Goal: Transaction & Acquisition: Purchase product/service

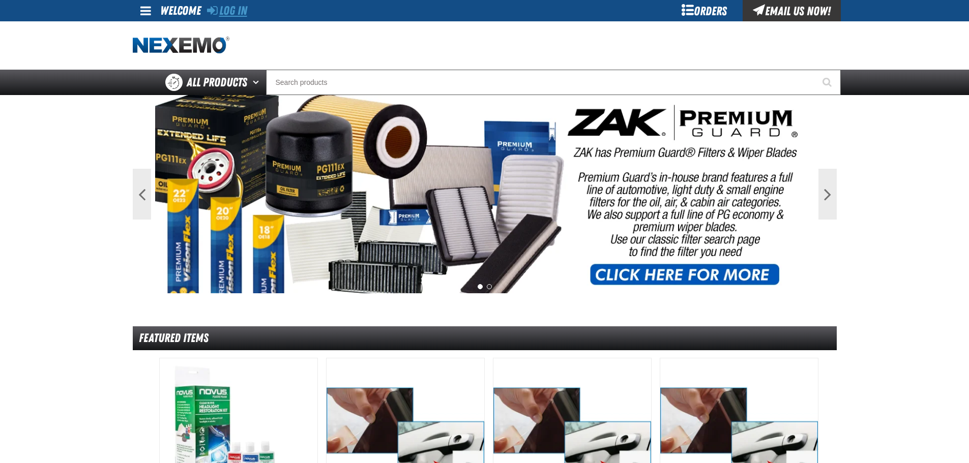
click at [236, 13] on link "Log In" at bounding box center [227, 11] width 40 height 14
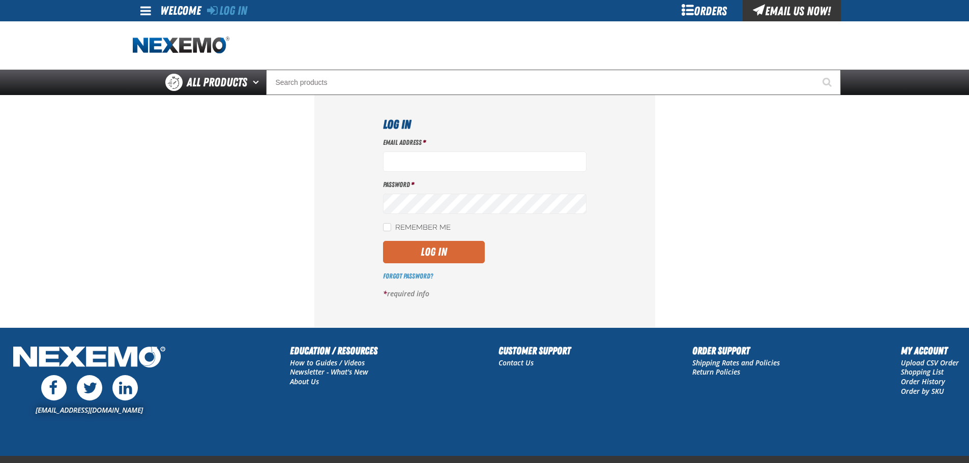
type input "vlopez@vtaig.com"
click at [440, 254] on button "Log In" at bounding box center [434, 252] width 102 height 22
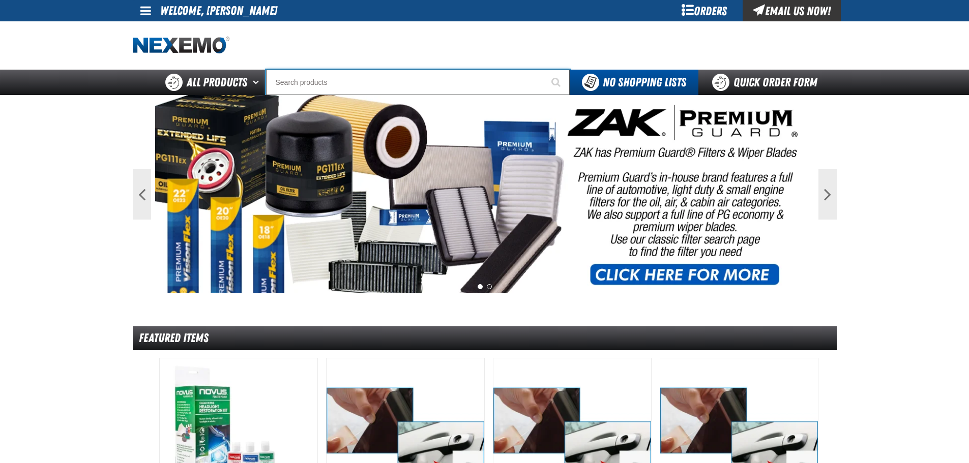
click at [334, 85] on input "Search" at bounding box center [418, 82] width 304 height 25
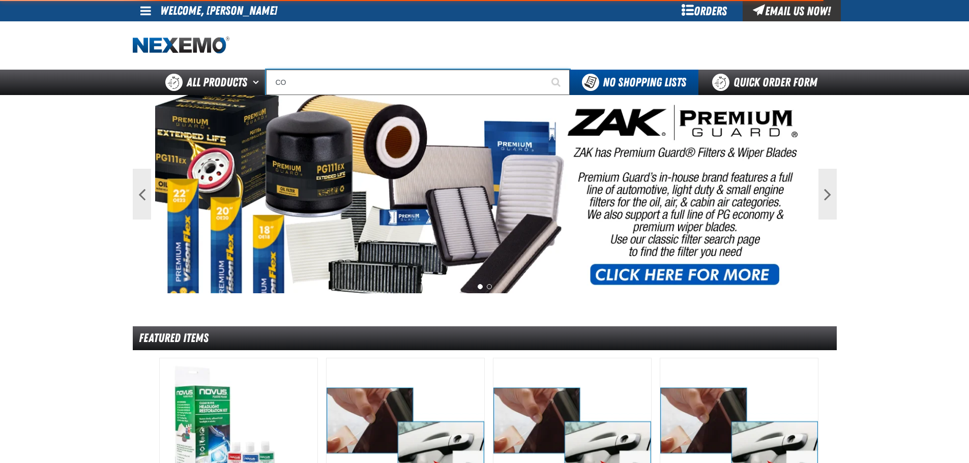
type input "CON"
type input "CONSIGNWEL"
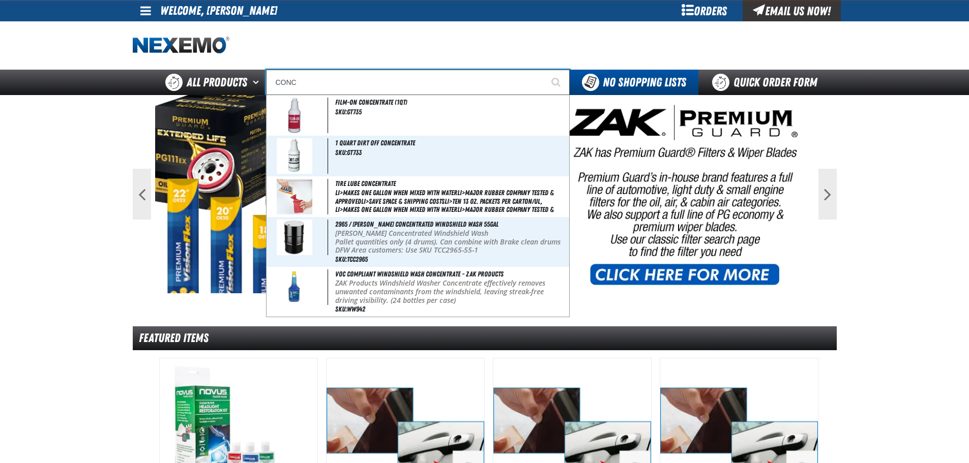
type input "CON"
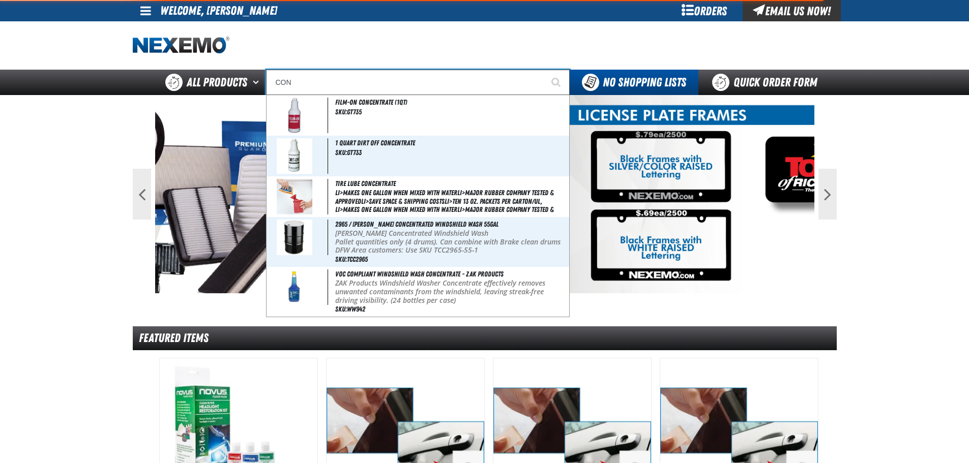
type input "CONSIGNWEL"
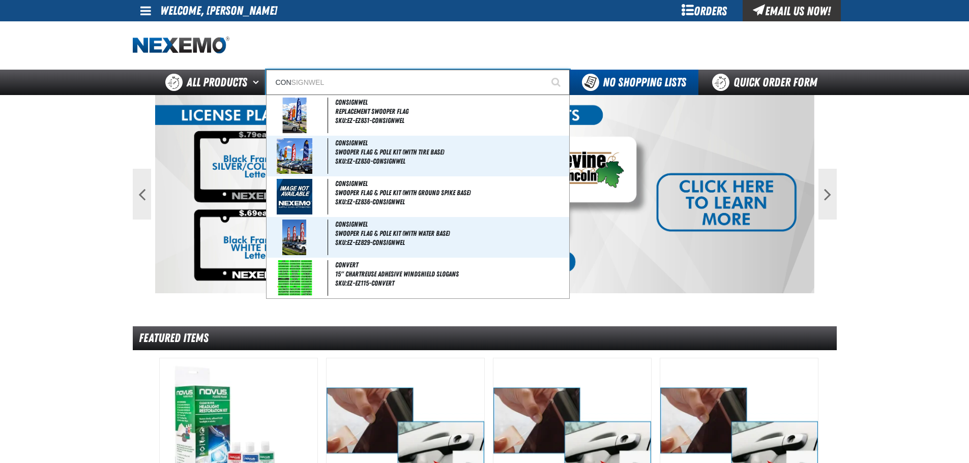
type input "CONQ"
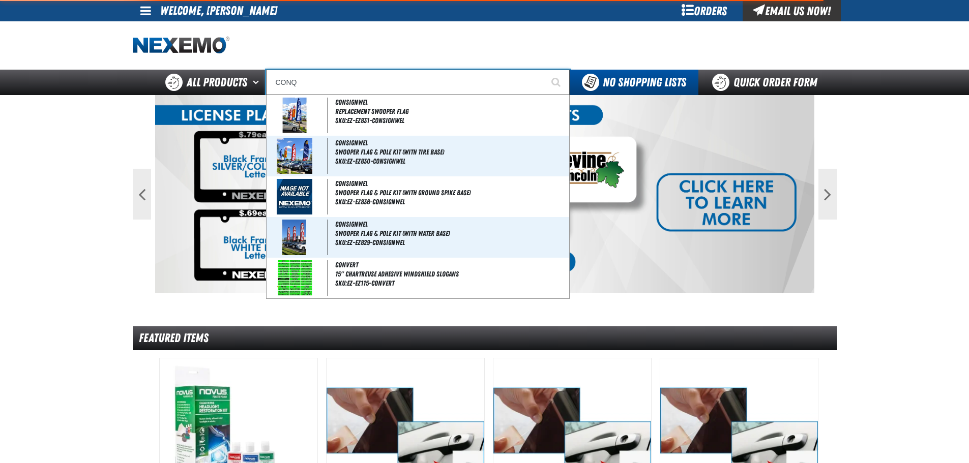
type input "CONQueror"
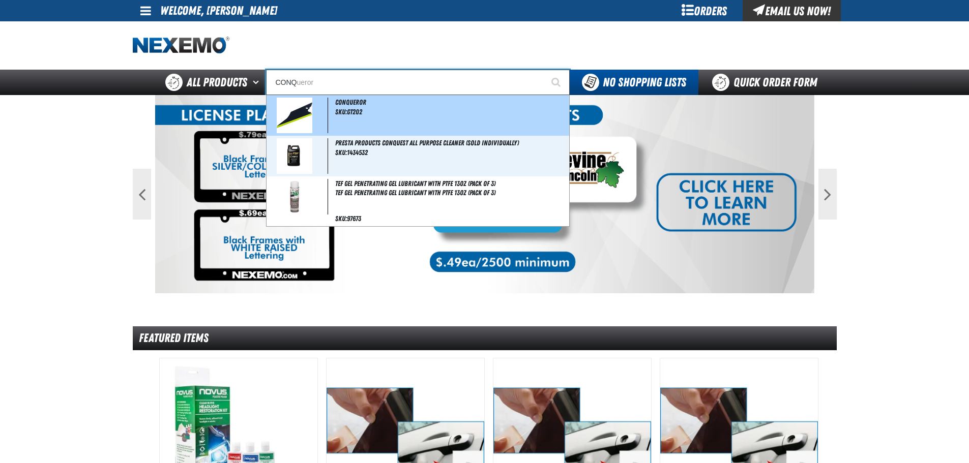
click at [302, 112] on img at bounding box center [295, 116] width 36 height 36
type input "Conqueror"
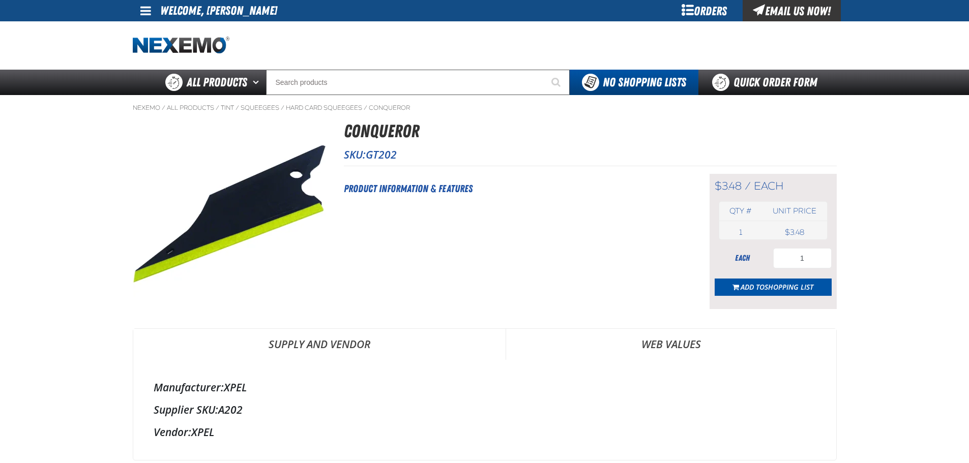
select select "each"
click at [817, 261] on input "1" at bounding box center [802, 258] width 59 height 20
type input "10"
click at [773, 293] on button "Add to Shopping List" at bounding box center [773, 287] width 117 height 17
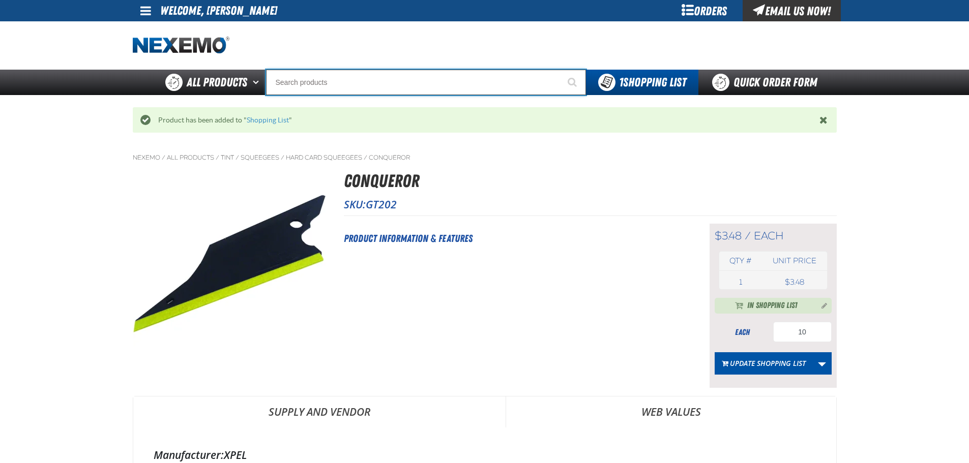
click at [342, 80] on input "Search" at bounding box center [426, 82] width 320 height 25
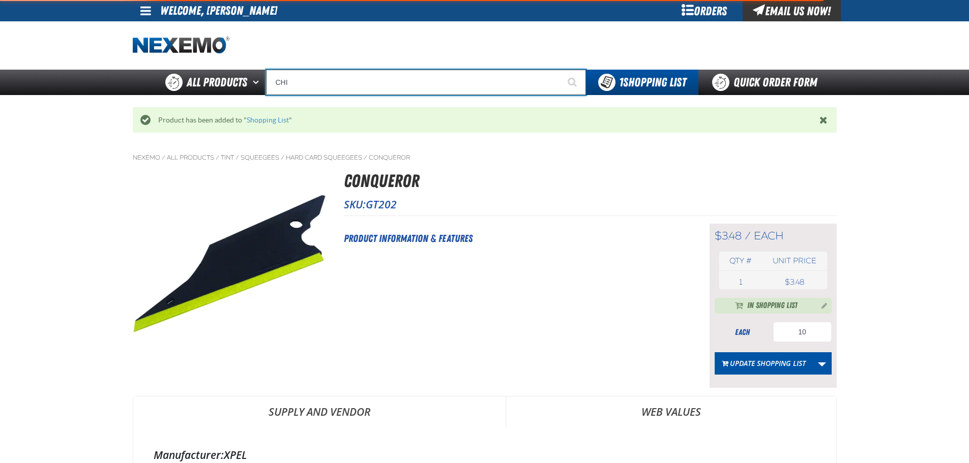
type input "CHIS"
type input "CHISel"
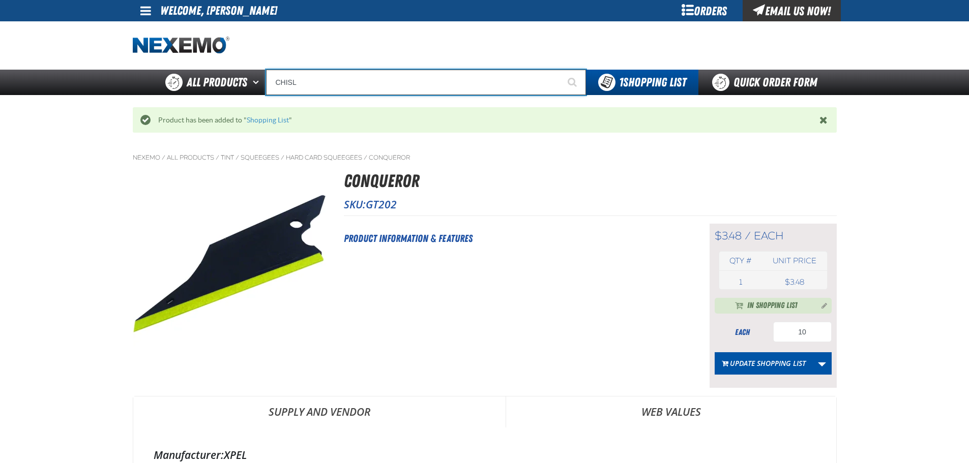
type input "CHISL"
click at [561, 70] on button "Start Searching" at bounding box center [573, 82] width 25 height 25
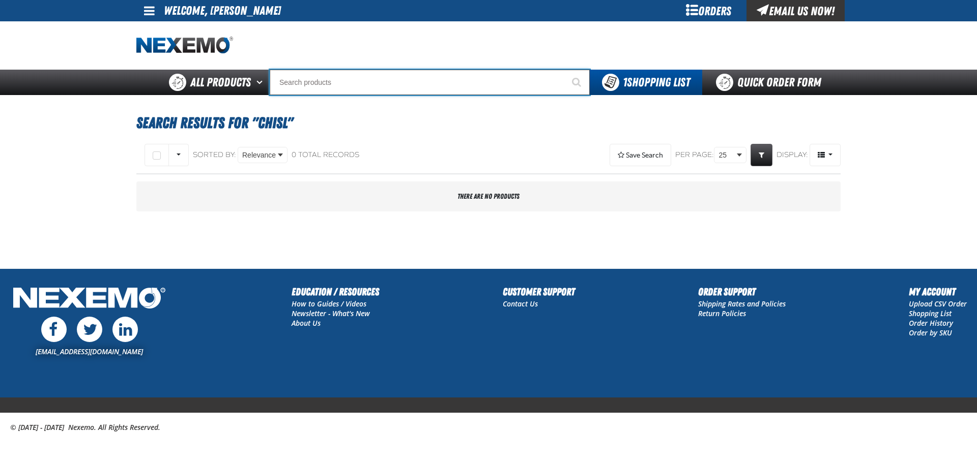
click at [380, 79] on input "Search" at bounding box center [430, 82] width 320 height 25
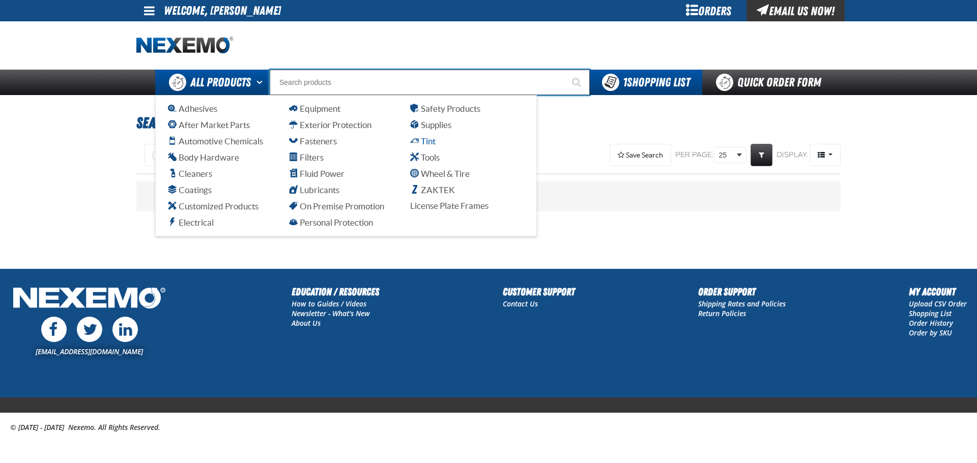
click at [416, 142] on span "Tint" at bounding box center [422, 141] width 25 height 10
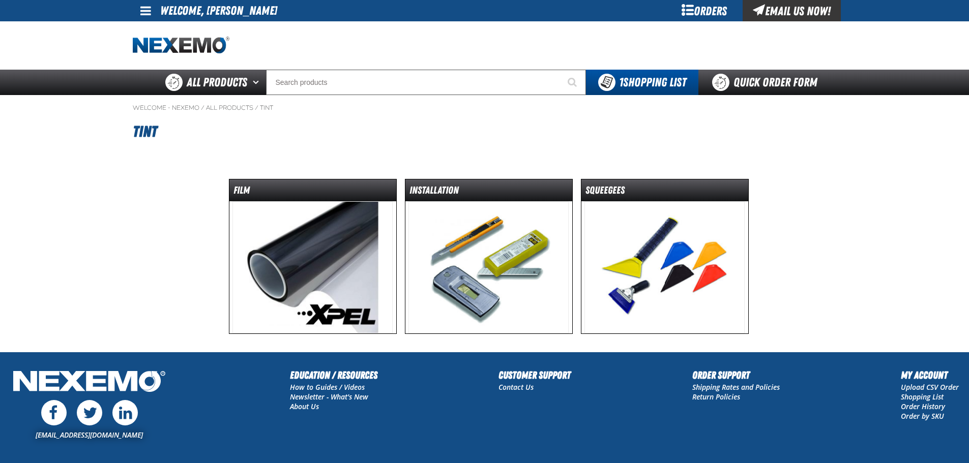
click at [624, 239] on img at bounding box center [665, 267] width 160 height 132
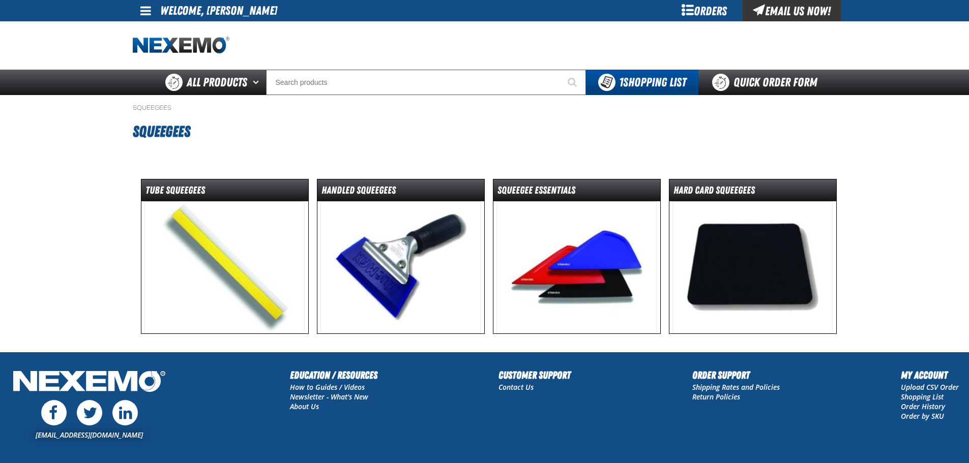
click at [707, 221] on img at bounding box center [753, 267] width 160 height 132
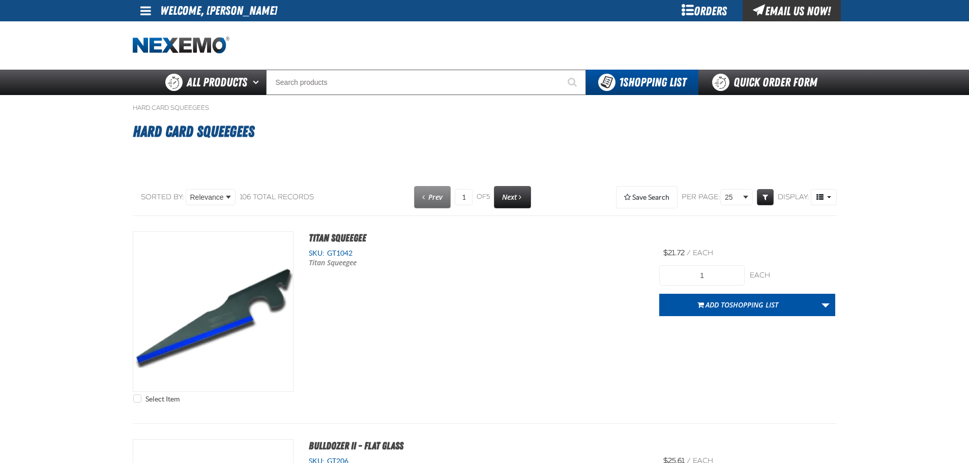
select select "each"
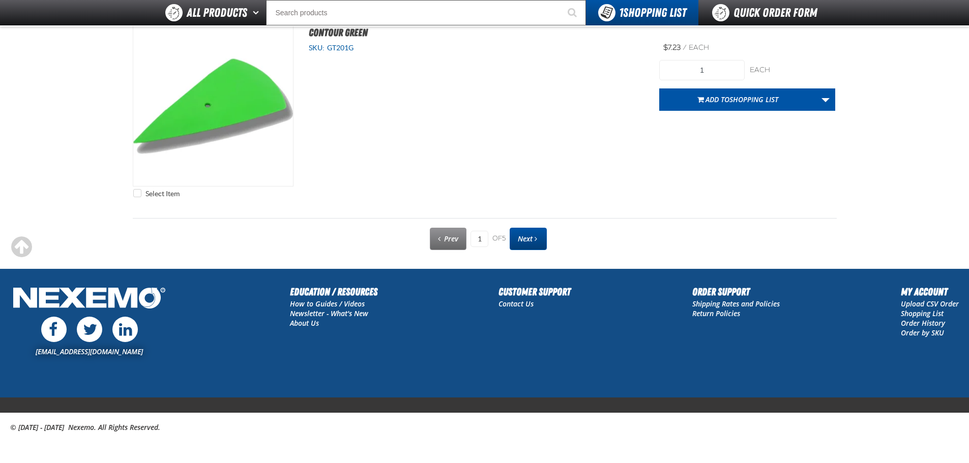
click at [521, 241] on span "Next" at bounding box center [525, 239] width 15 height 10
type input "2"
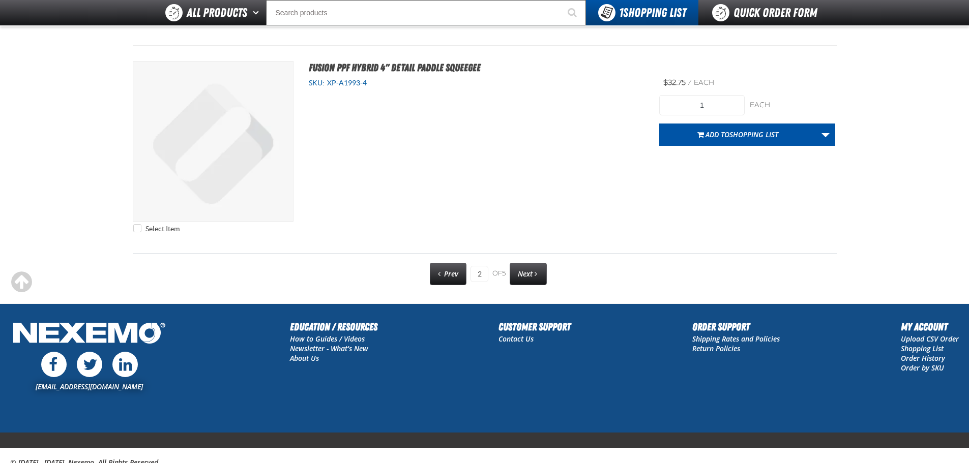
scroll to position [5174, 0]
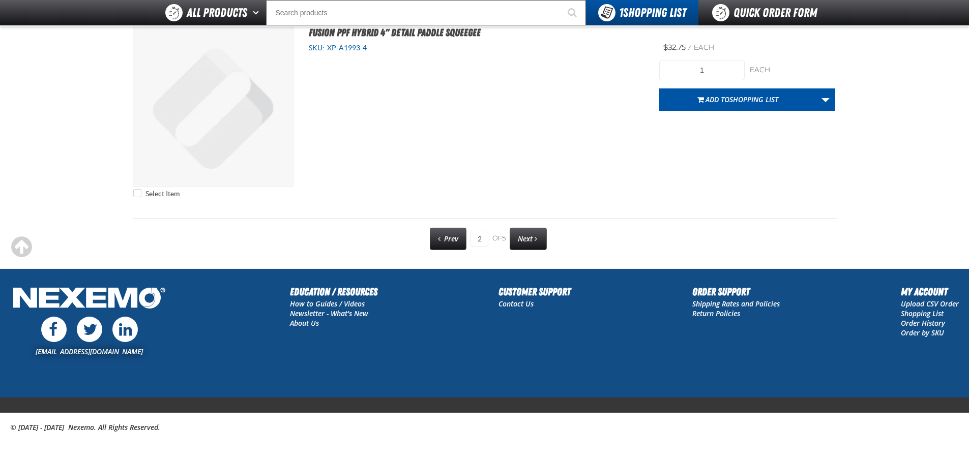
click at [510, 235] on div "Prev 2 of 5 Next" at bounding box center [484, 239] width 125 height 22
click at [516, 238] on link "Next" at bounding box center [528, 239] width 37 height 22
type input "3"
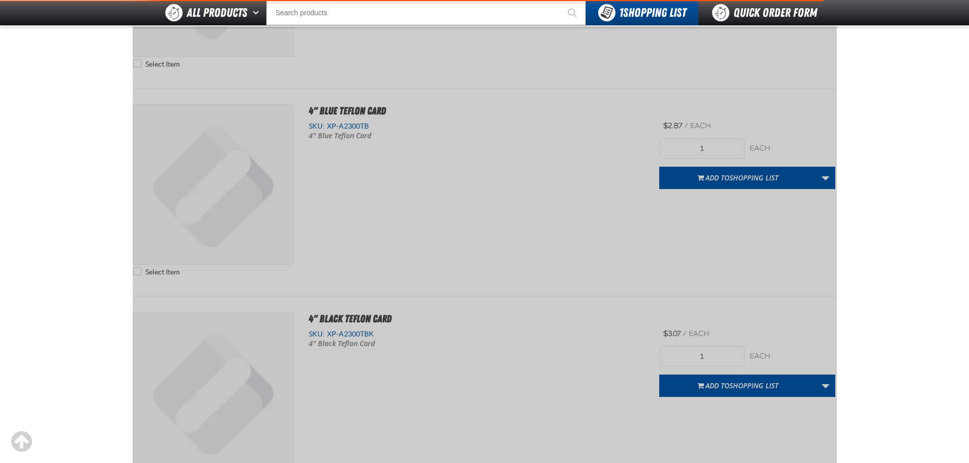
scroll to position [0, 0]
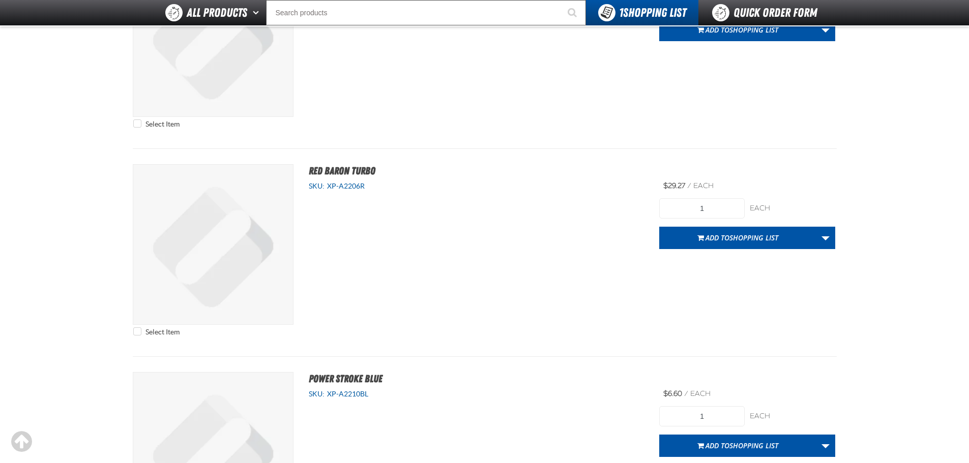
scroll to position [3139, 0]
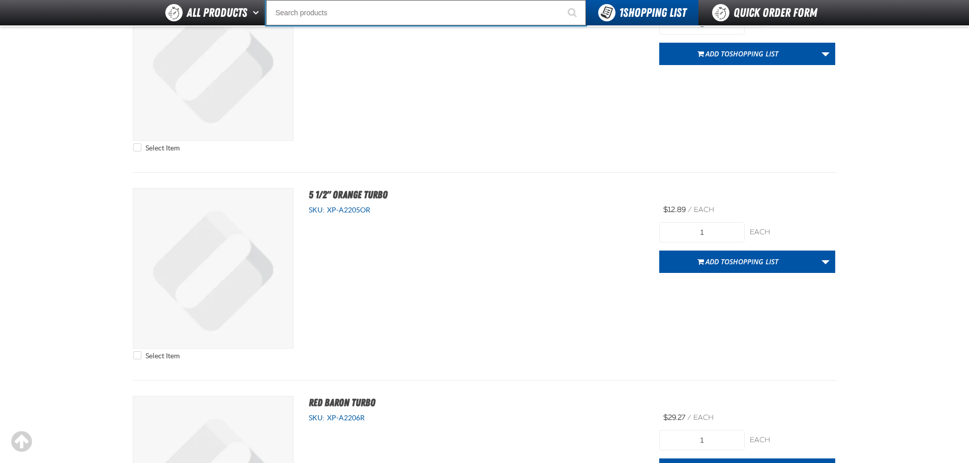
click at [376, 15] on input "Search" at bounding box center [426, 12] width 320 height 25
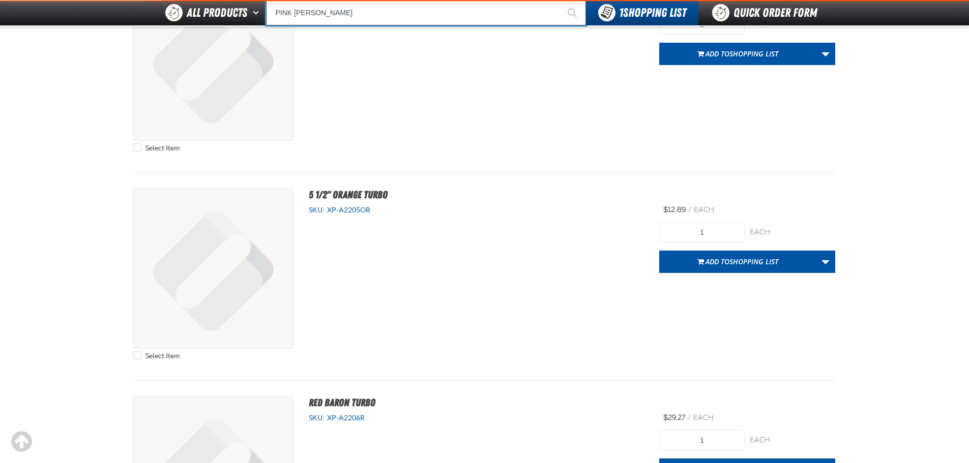
type input "PINK CHISLER"
click at [561, 0] on button "Start Searching" at bounding box center [573, 12] width 25 height 25
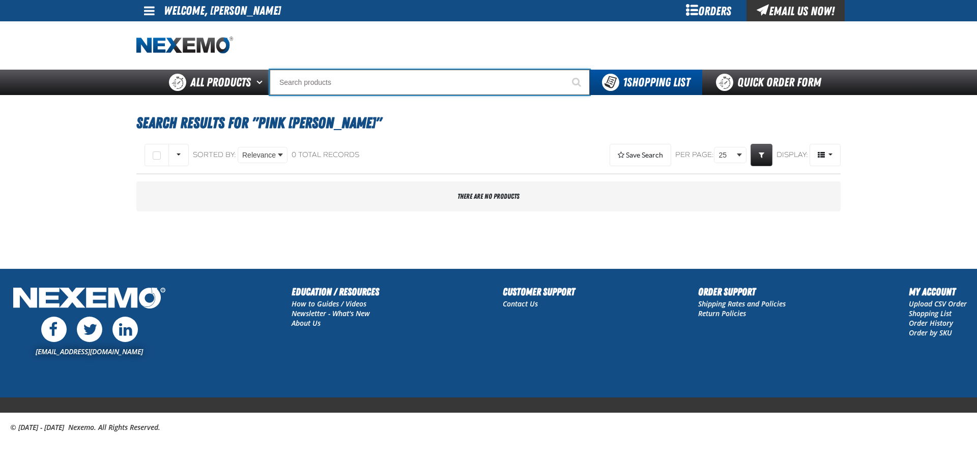
click at [388, 85] on input "Search" at bounding box center [430, 82] width 320 height 25
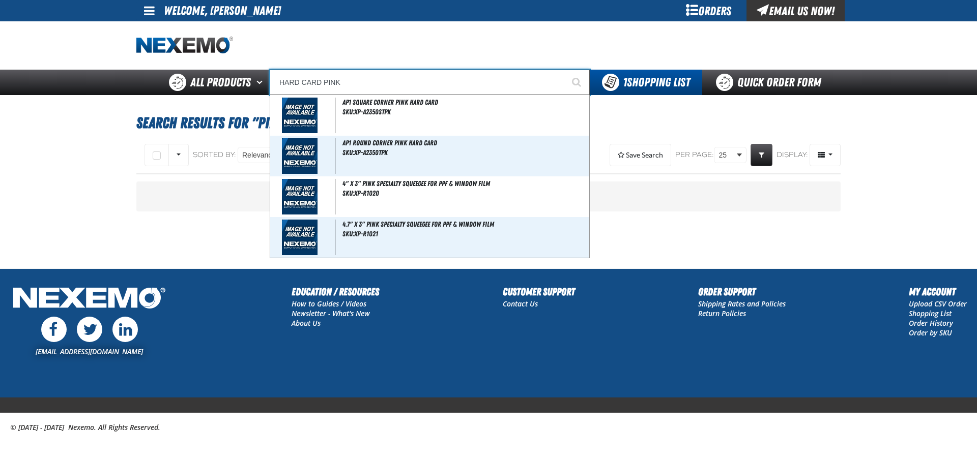
type input "HARD CARD PINK"
click at [564, 70] on button "Start Searching" at bounding box center [576, 82] width 25 height 25
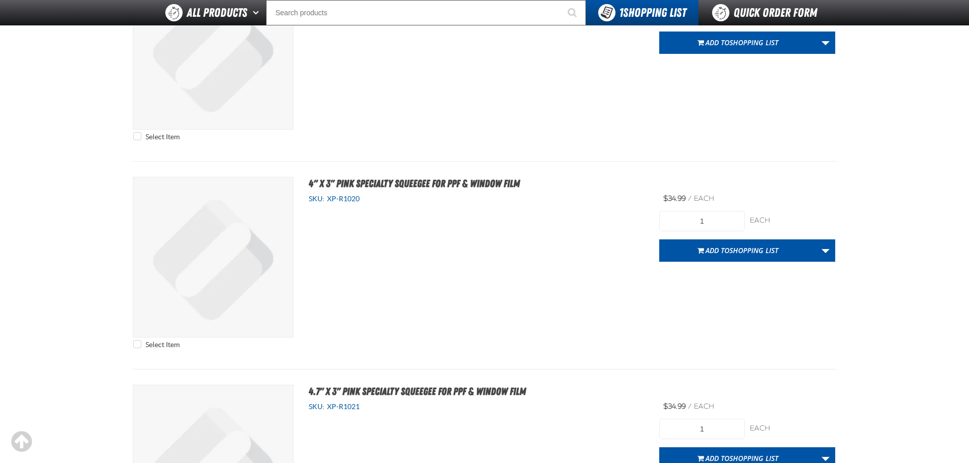
scroll to position [231, 0]
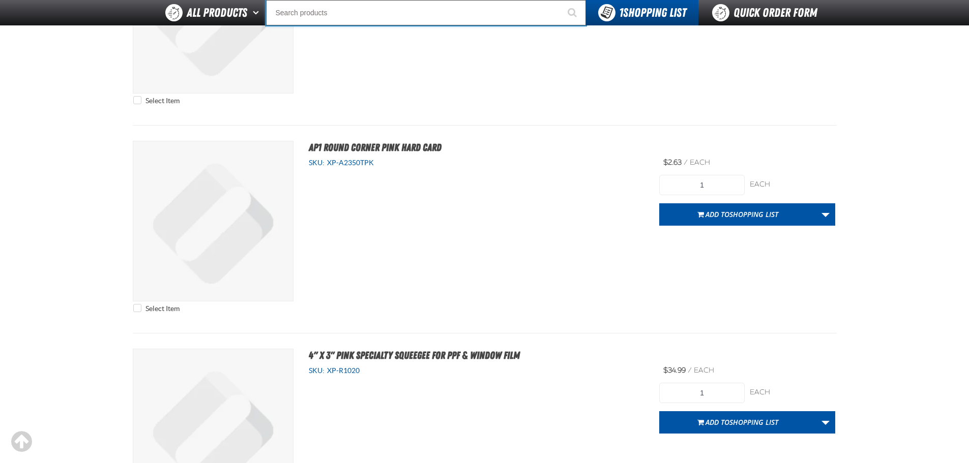
click at [331, 13] on input "Search" at bounding box center [426, 12] width 320 height 25
type input "E"
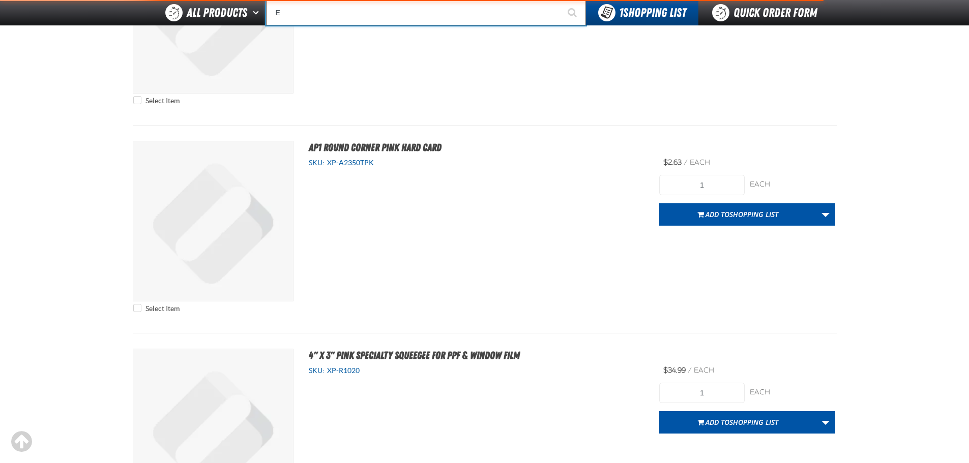
type input "ETEKT Low E Coating Detector - Single & Dual"
type input "EX"
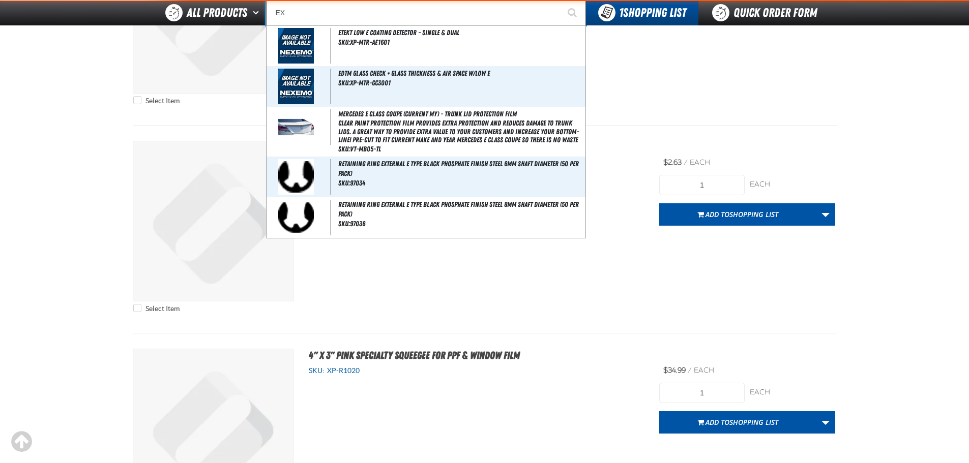
type input "EXTRA"
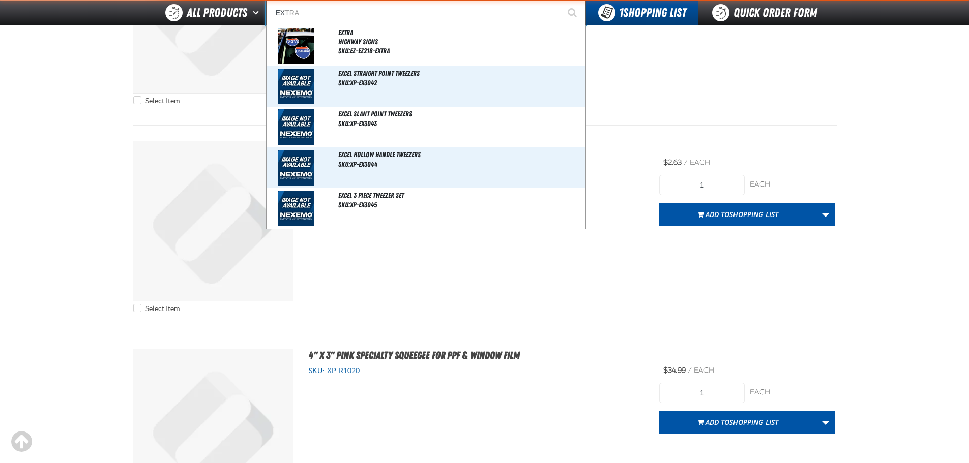
type input "E"
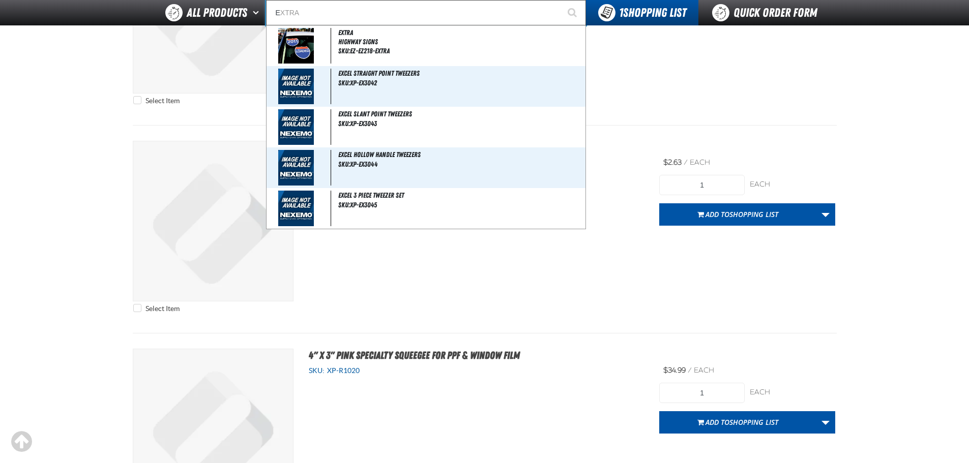
type input "ETEKT Low E Coating Detector - Single & Dual"
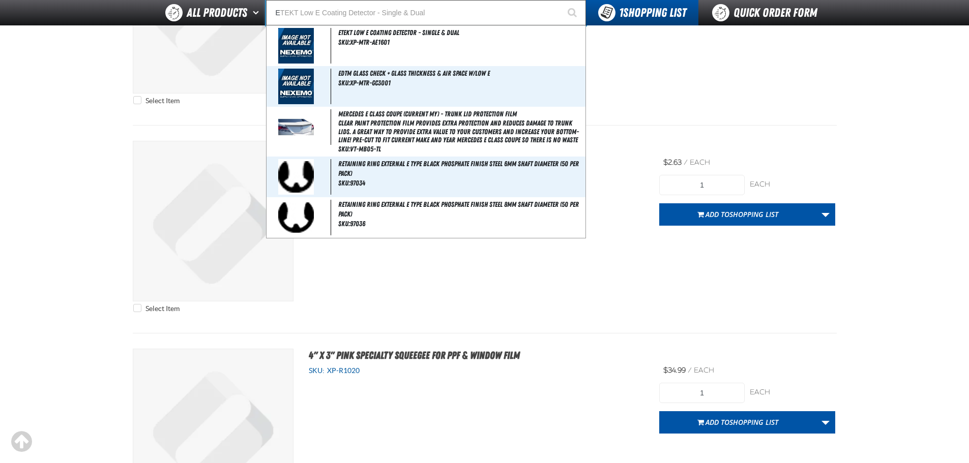
type input "EZ"
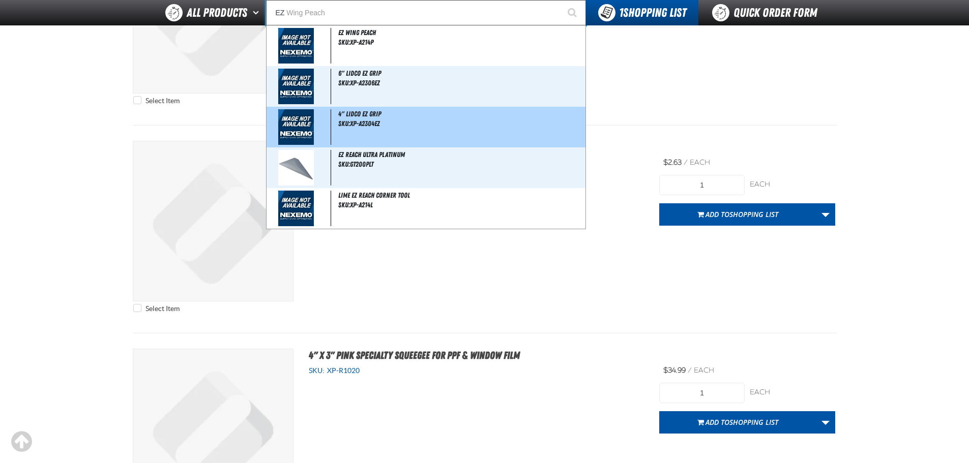
type input "EZ Wing Peach"
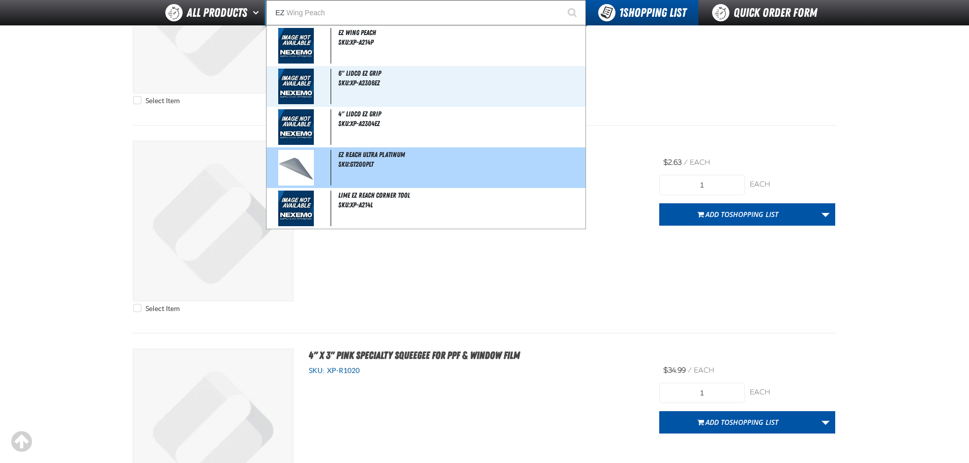
click at [394, 155] on span "EZ Reach Ultra Platinum" at bounding box center [371, 155] width 67 height 8
type input "EZ Reach Ultra Platinum"
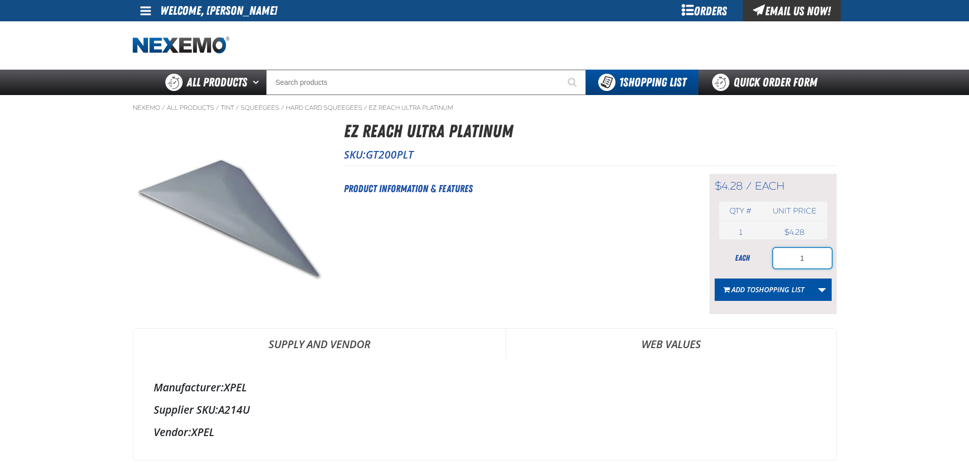
click at [807, 260] on input "1" at bounding box center [802, 258] width 59 height 20
type input "10"
click at [750, 291] on span "Add to Shopping List" at bounding box center [768, 290] width 73 height 10
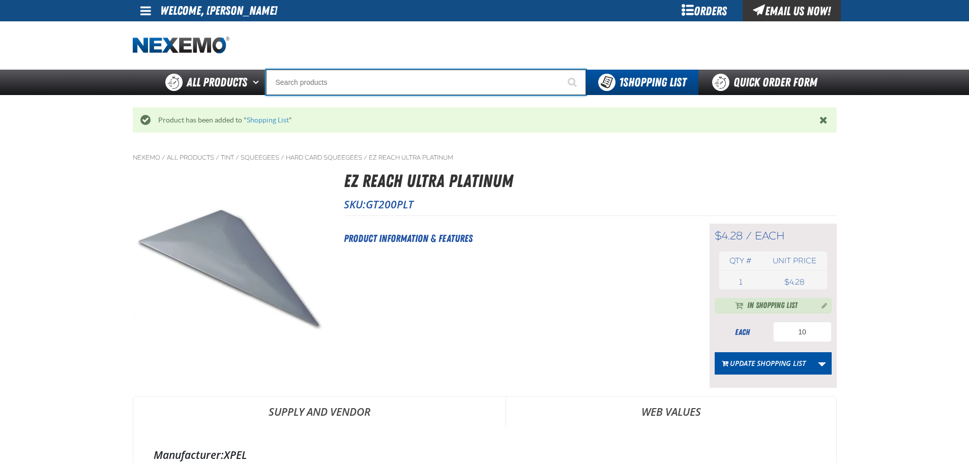
click at [381, 83] on input "Search" at bounding box center [426, 82] width 320 height 25
type input "P"
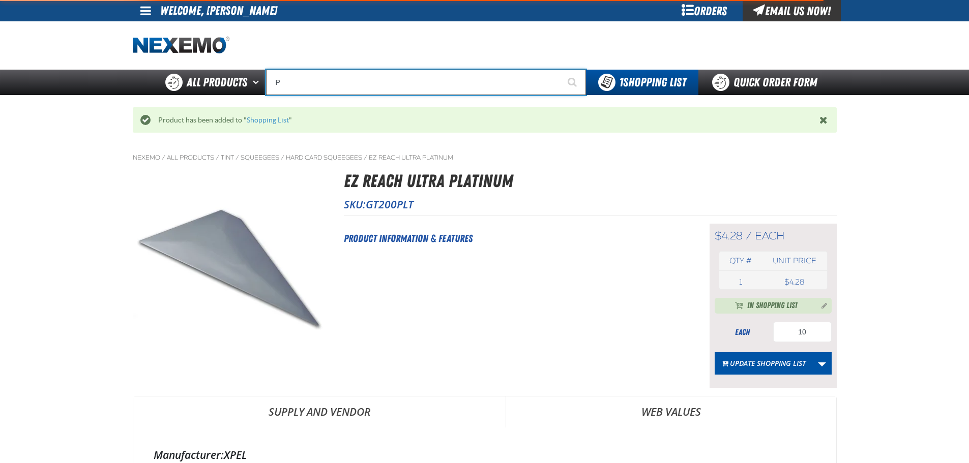
type input "Perfect P Series 0.25-ounce Lead Wheel Weight"
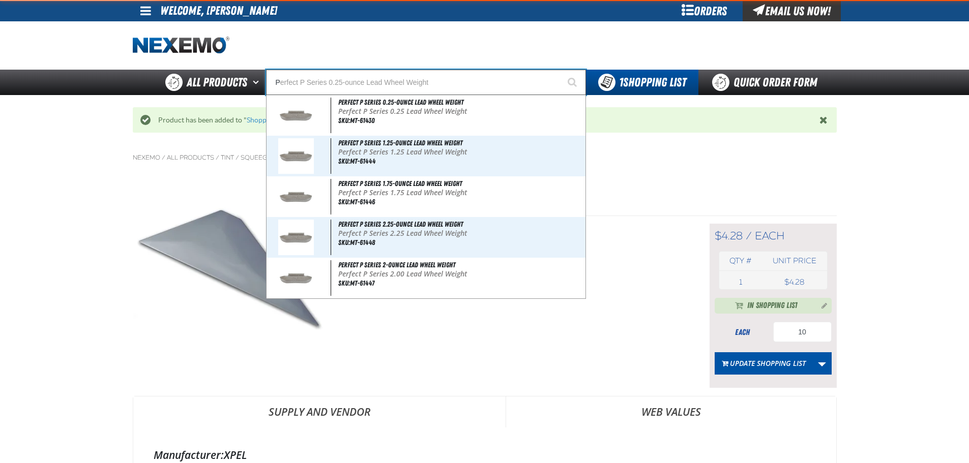
type input "PI"
type input "PINK"
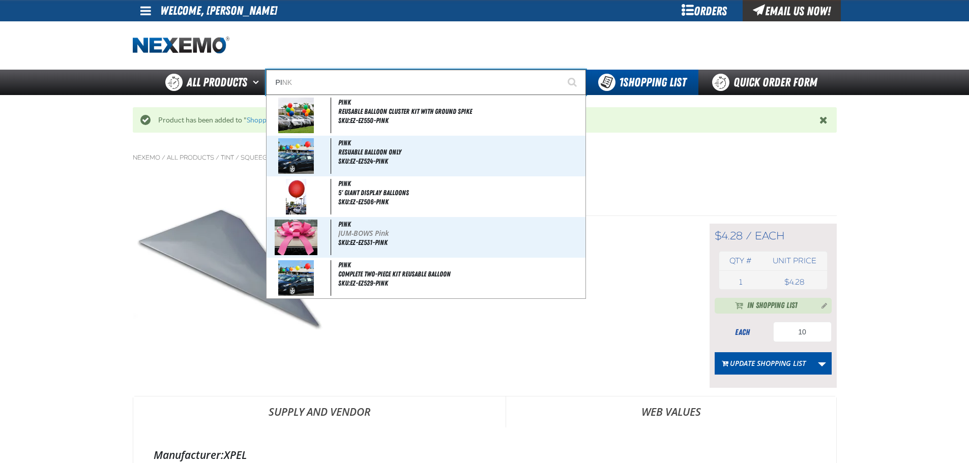
type input "PIN"
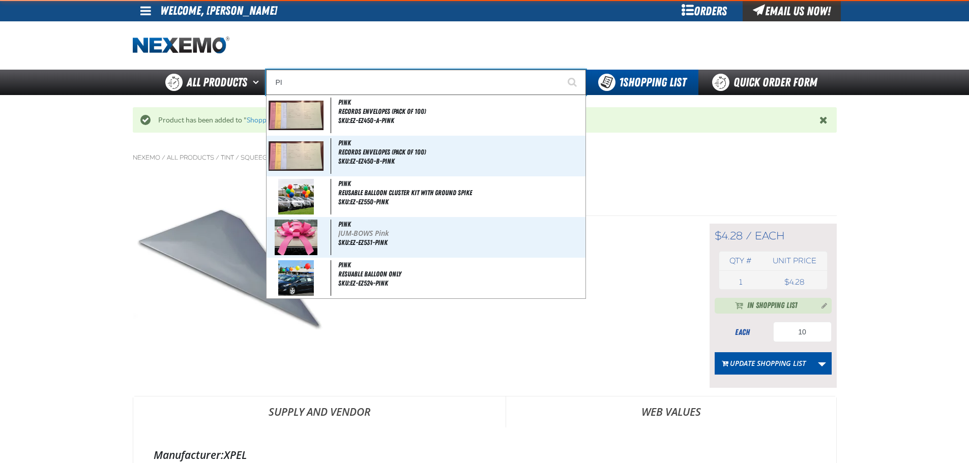
type input "P"
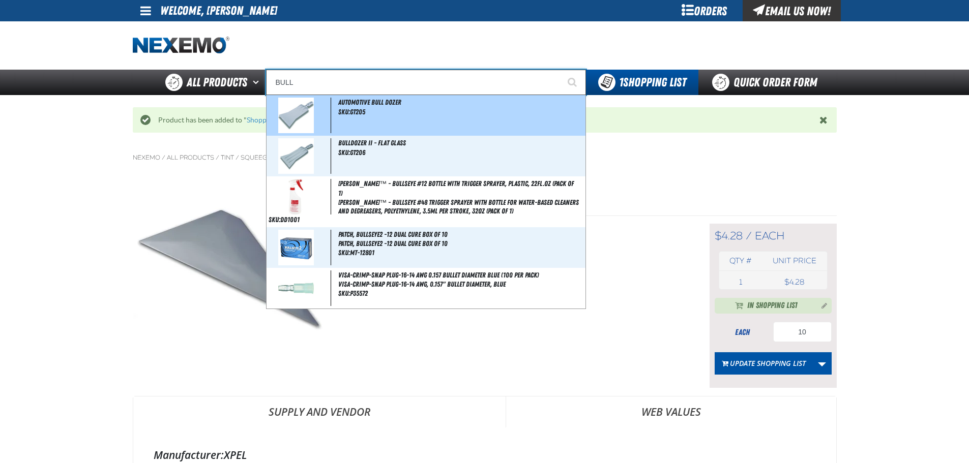
click at [379, 109] on div "Automotive Bull Dozer SKU:GT205" at bounding box center [426, 115] width 319 height 41
type input "Automotive Bull Dozer"
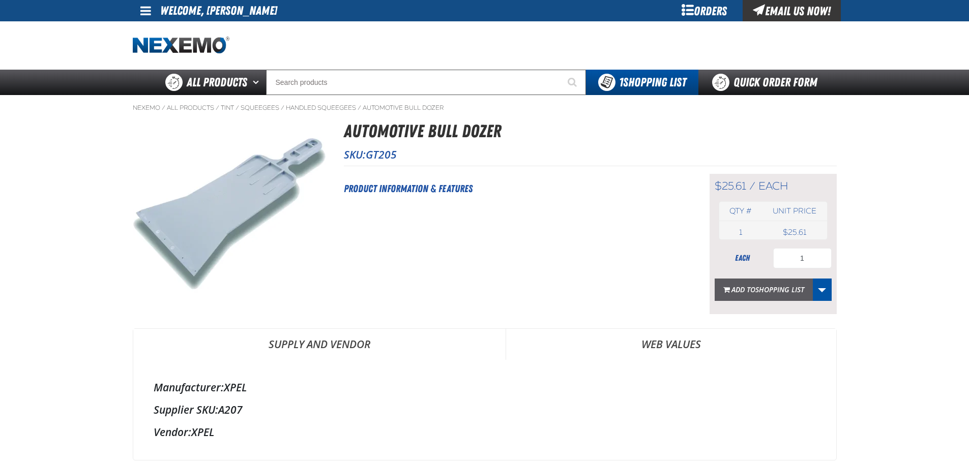
click at [780, 289] on span "Shopping List" at bounding box center [779, 290] width 49 height 10
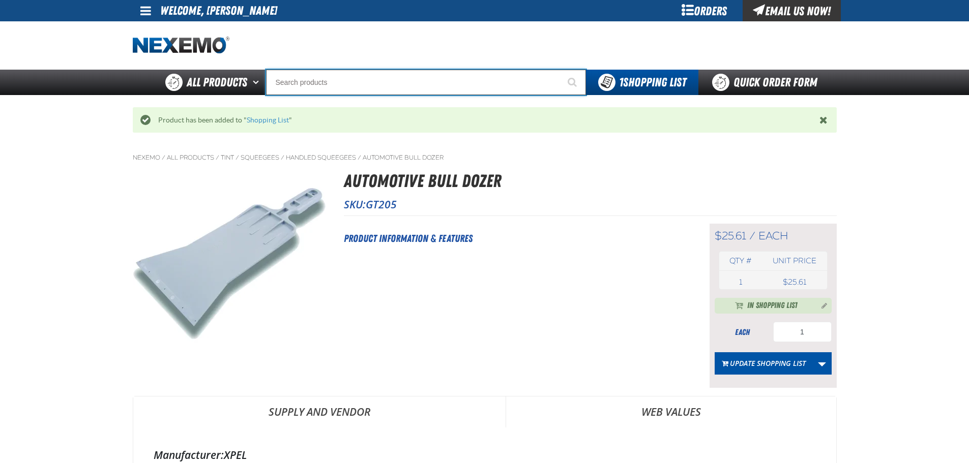
click at [358, 84] on input "Search" at bounding box center [426, 82] width 320 height 25
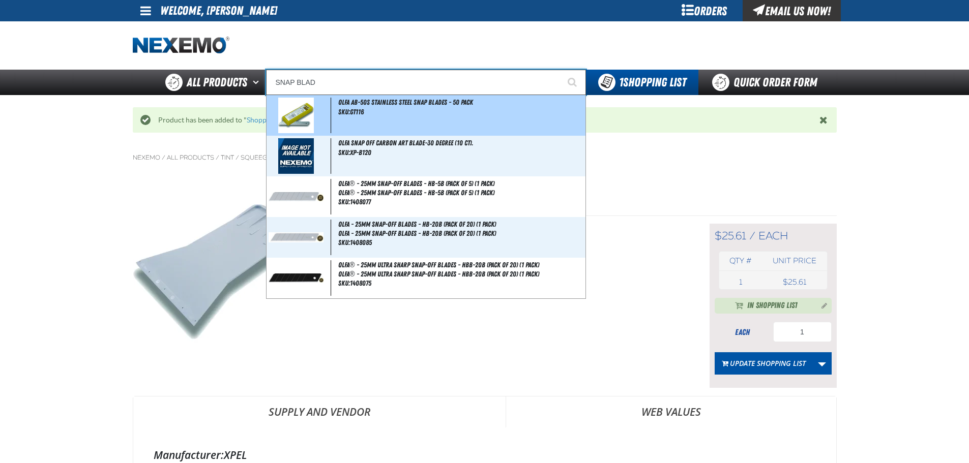
click at [367, 115] on div "OLFA AB-50S Stainless Steel Snap Blades - 50 Pack SKU:GT116" at bounding box center [426, 115] width 319 height 41
type input "OLFA AB-50S Stainless Steel Snap Blades - 50 Pack"
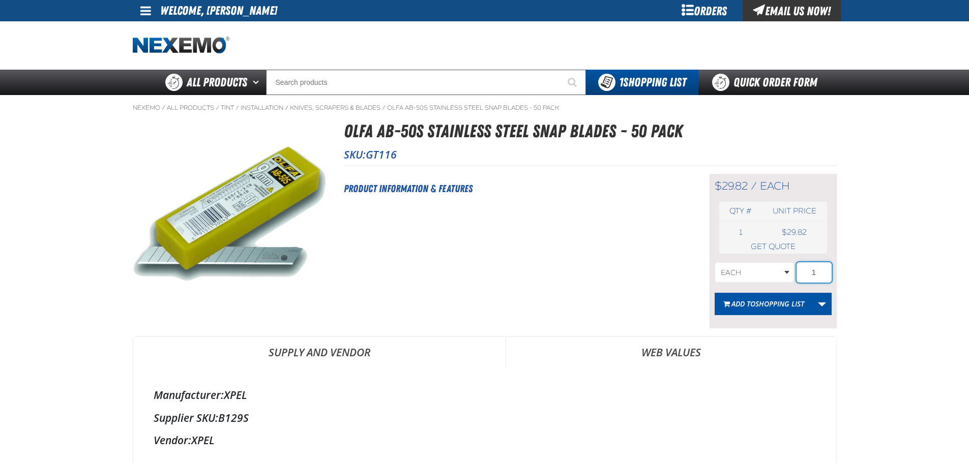
click at [818, 271] on input "1" at bounding box center [814, 273] width 35 height 20
type input "3"
click at [776, 307] on span "Shopping List" at bounding box center [779, 304] width 49 height 10
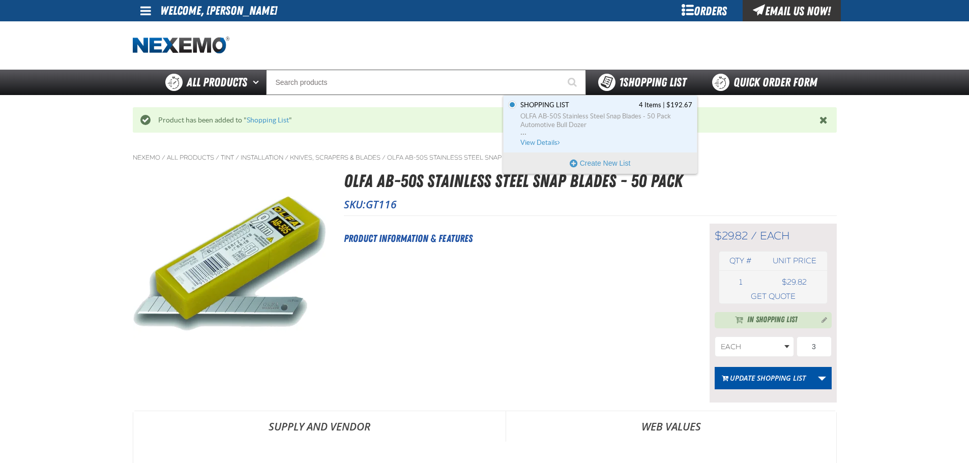
click at [636, 78] on span "1 Shopping List" at bounding box center [652, 82] width 67 height 14
click at [539, 147] on link "Shopping List 4 Items | $192.67 OLFA AB-50S Stainless Steel Snap Blades - 50 Pa…" at bounding box center [605, 124] width 174 height 47
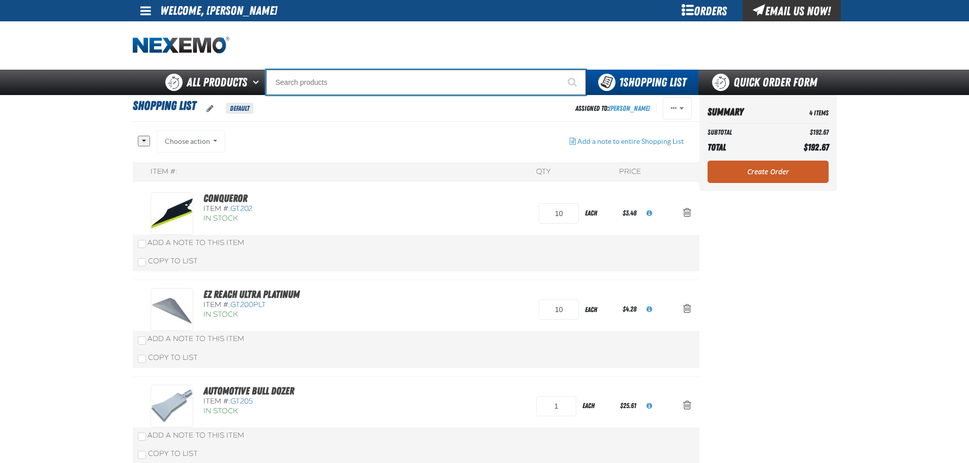
click at [352, 88] on input "Search" at bounding box center [426, 82] width 320 height 25
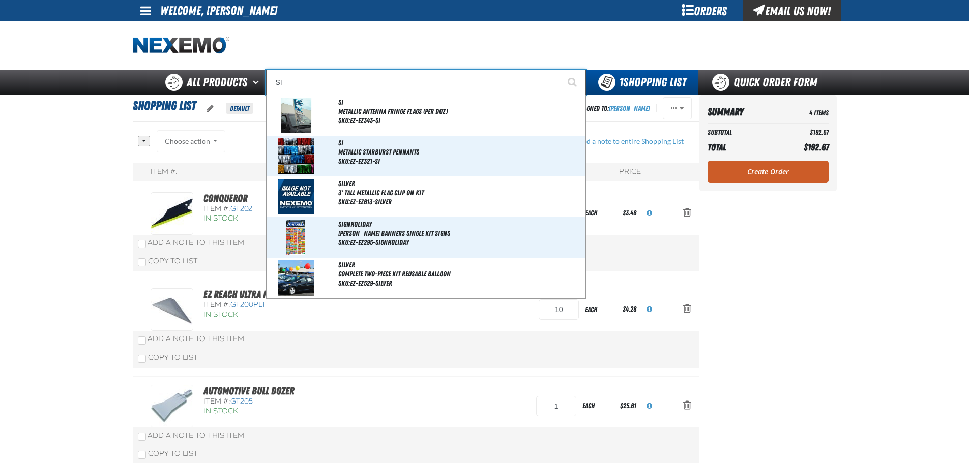
type input "SIM"
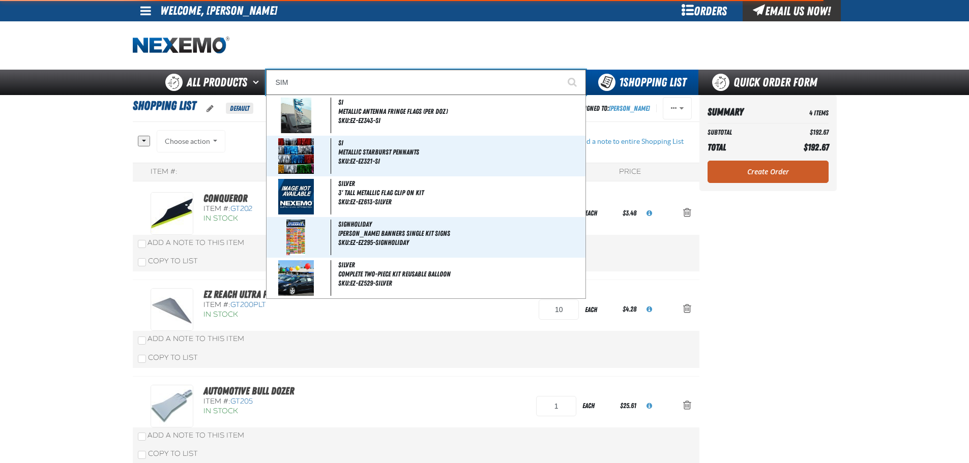
type input "SIMple Pink Adhesive Remover - 1 Gallon"
type input "SIMP"
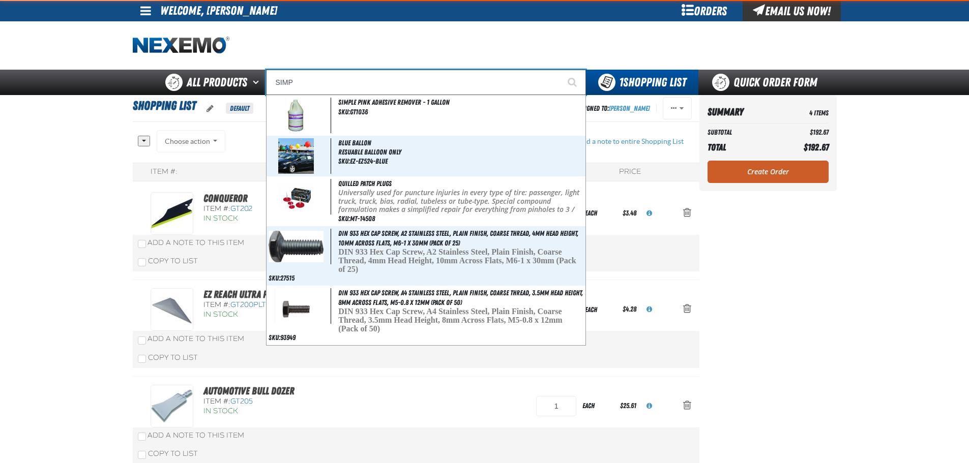
type input "SIMPle Pink Adhesive Remover - 1 Gallon"
type input "SIMPL"
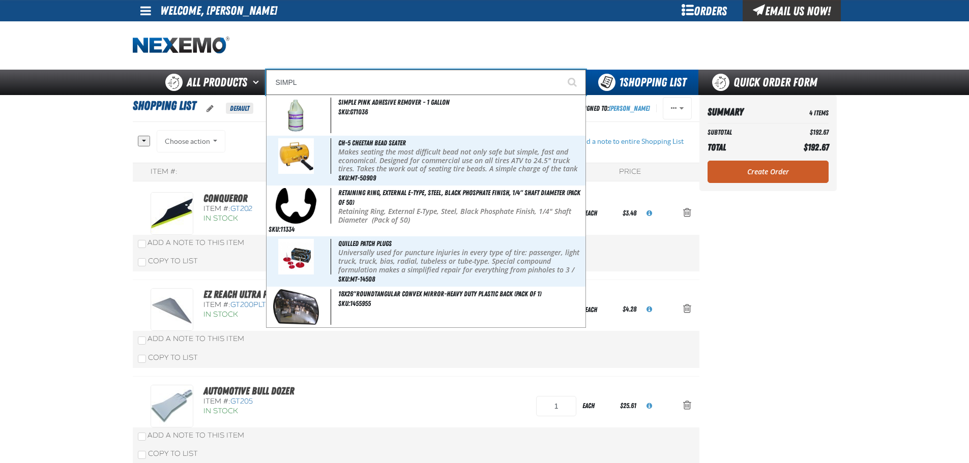
type input "SIMPLe Pink Adhesive Remover - 1 Gallon"
type input "SIMPLE"
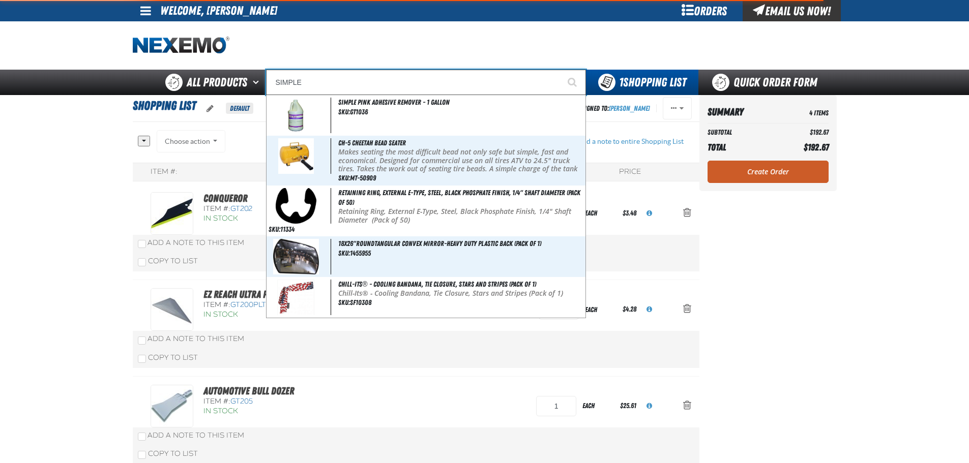
type input "SIMPLE Pink Adhesive Remover - 1 Gallon"
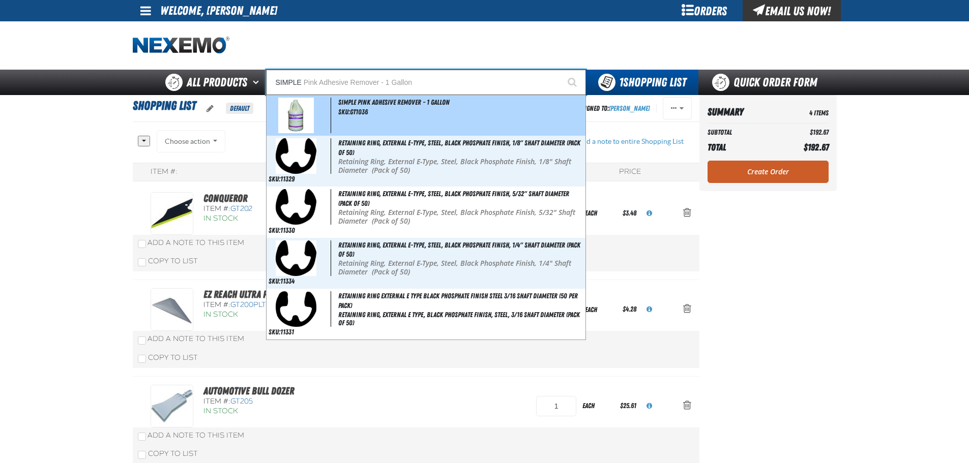
click at [367, 110] on span "SKU:GT1036" at bounding box center [353, 112] width 30 height 8
type input "Simple Pink Adhesive Remover - 1 Gallon"
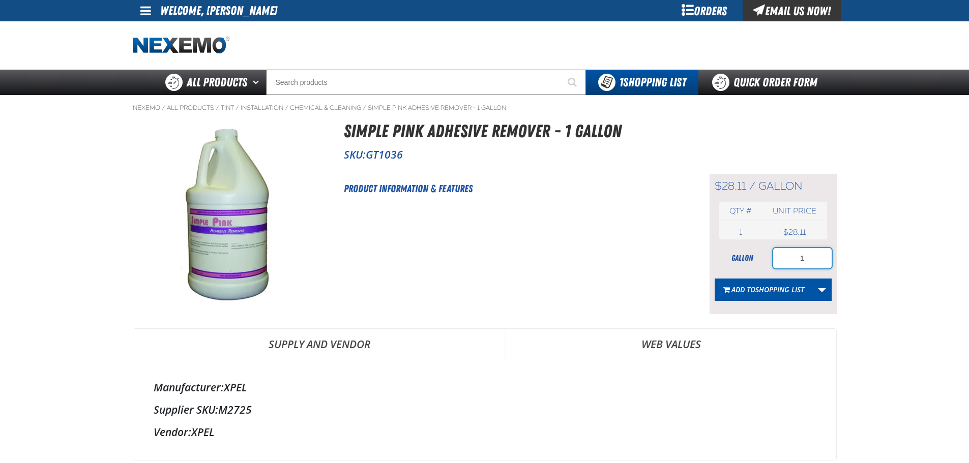
click at [808, 257] on input "1" at bounding box center [802, 258] width 59 height 20
type input "4"
click at [772, 286] on span "Shopping List" at bounding box center [779, 290] width 49 height 10
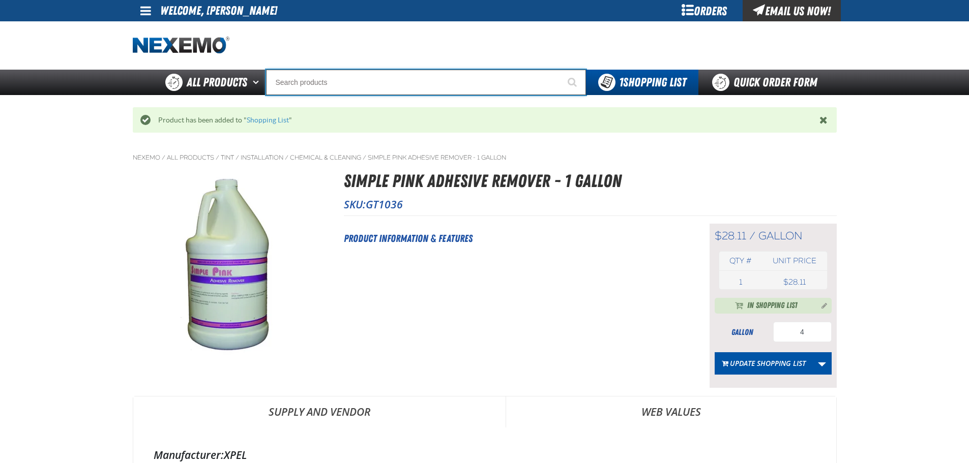
click at [395, 87] on input "Search" at bounding box center [426, 82] width 320 height 25
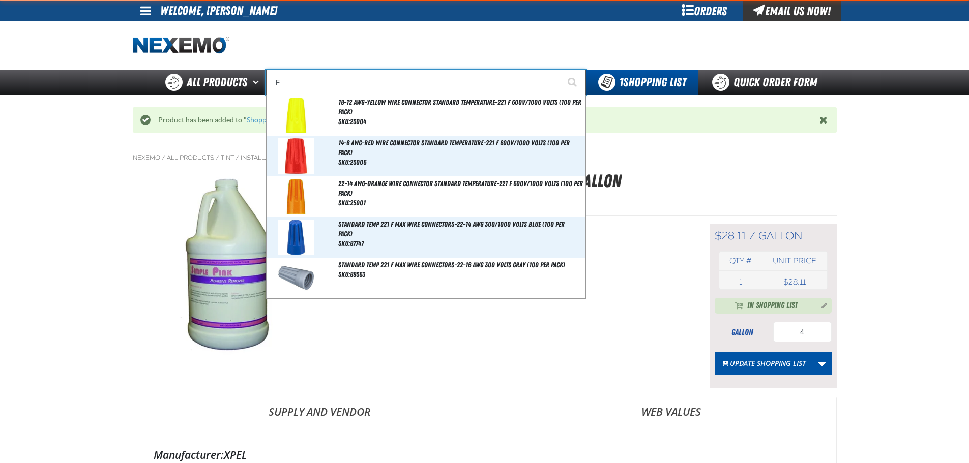
type input "FI"
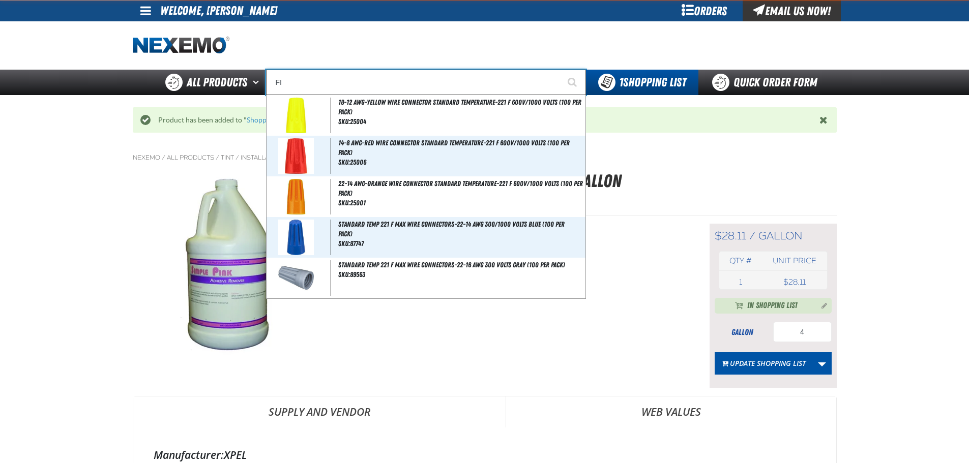
type input "FIAT"
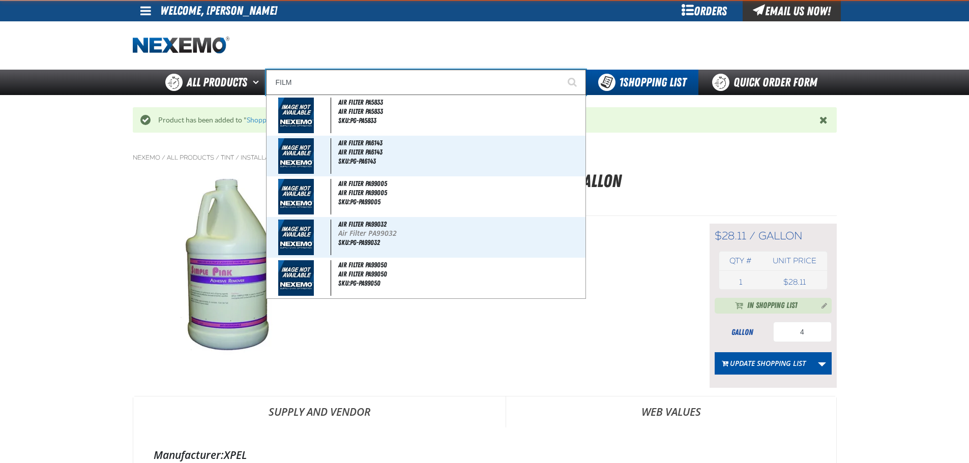
type input "FILM O"
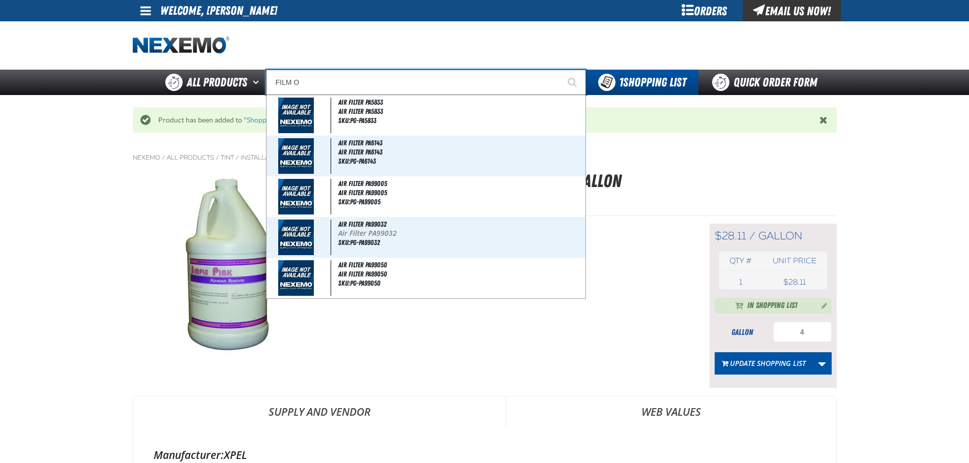
type input "FILM Opaquer Black Out - Wide Point"
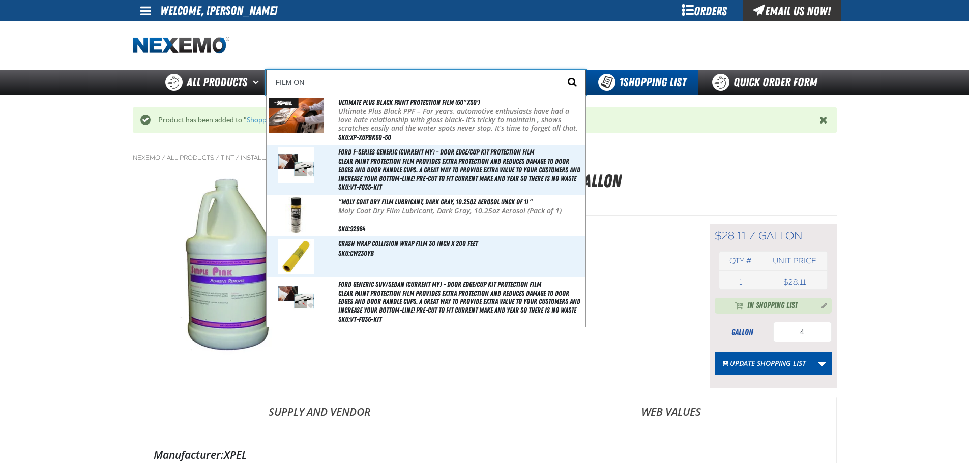
type input "FILM ON"
click at [563, 83] on button "Start Searching" at bounding box center [573, 82] width 25 height 25
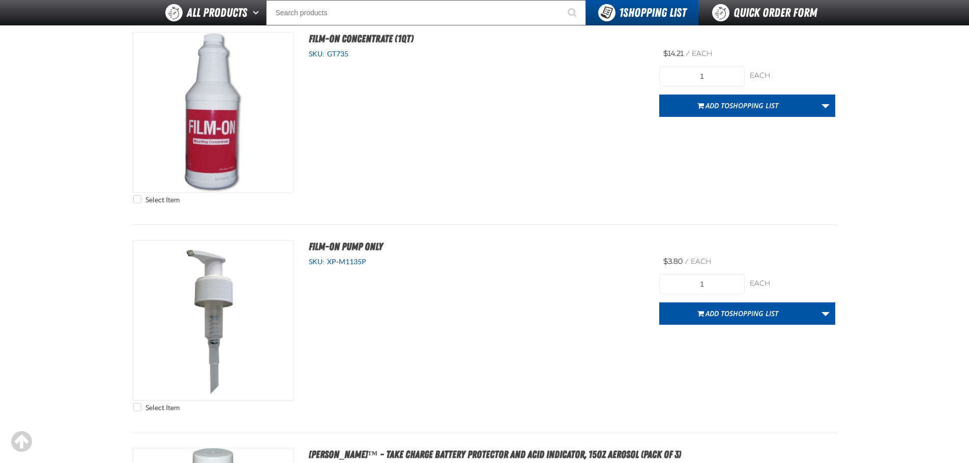
scroll to position [2238, 0]
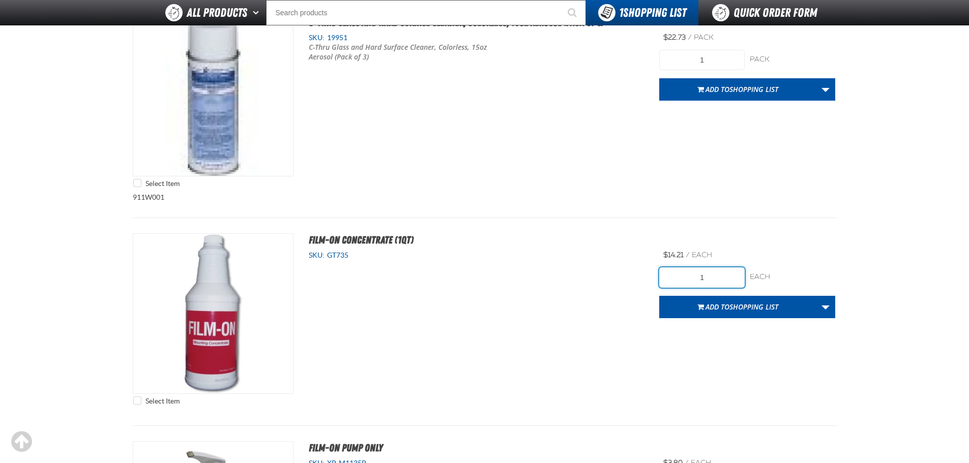
click at [723, 277] on input "1" at bounding box center [701, 278] width 85 height 20
type input "6"
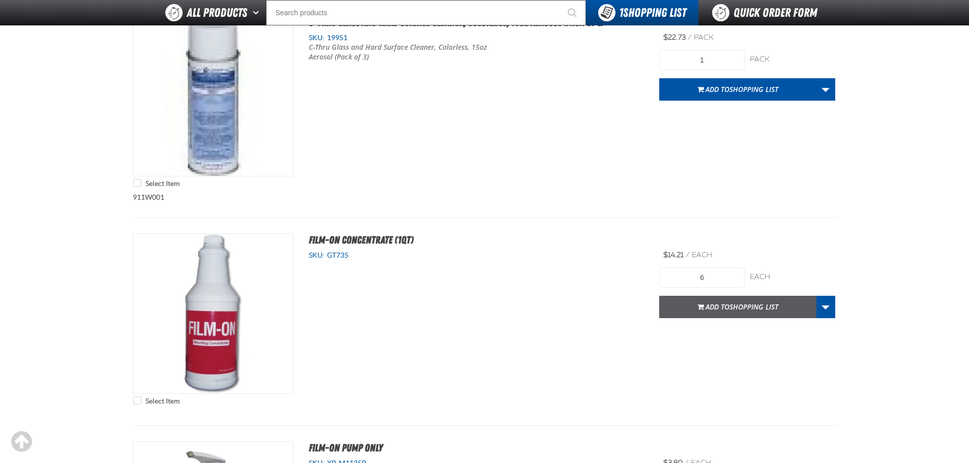
click at [774, 306] on span "Shopping List" at bounding box center [754, 307] width 49 height 10
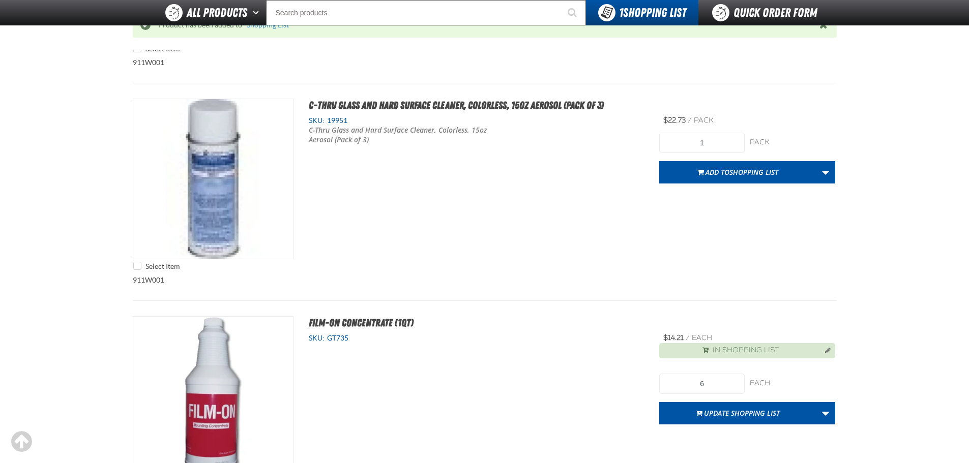
scroll to position [1983, 0]
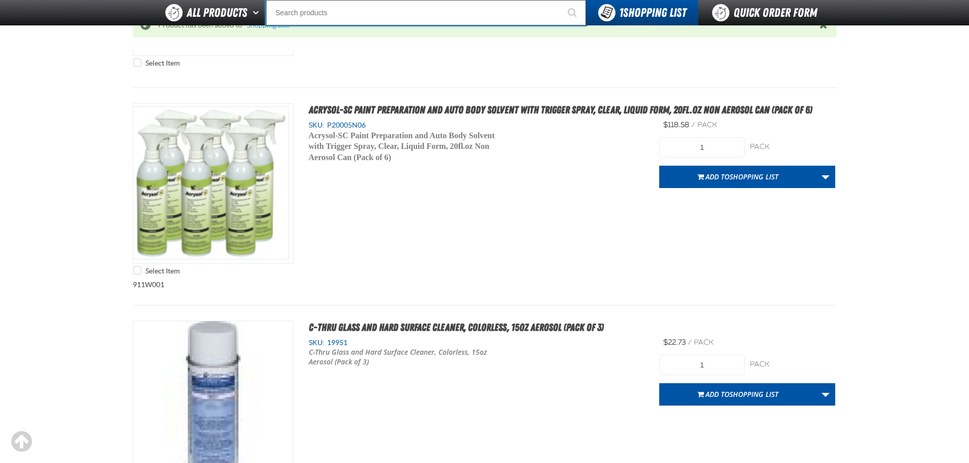
click at [309, 9] on input "Search" at bounding box center [426, 12] width 320 height 25
type input "C"
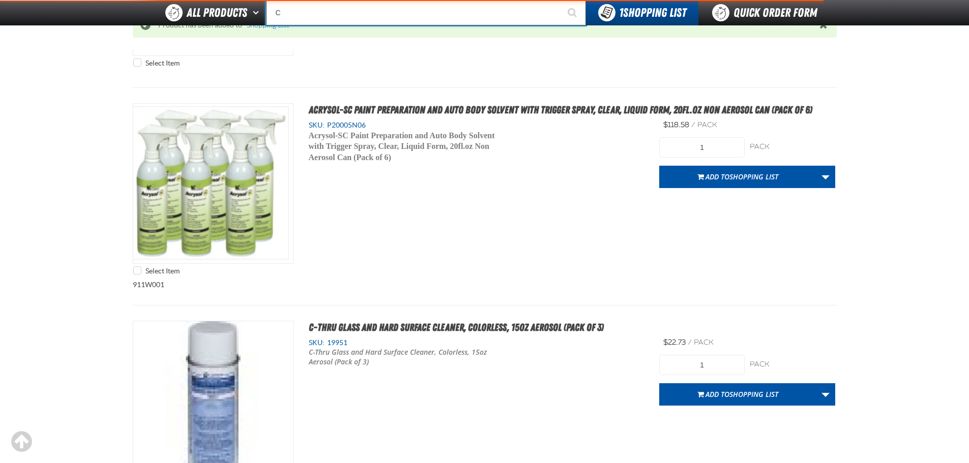
type input "C Alkaline Battery 1.5 Volt (12 per pack)"
type input "CH"
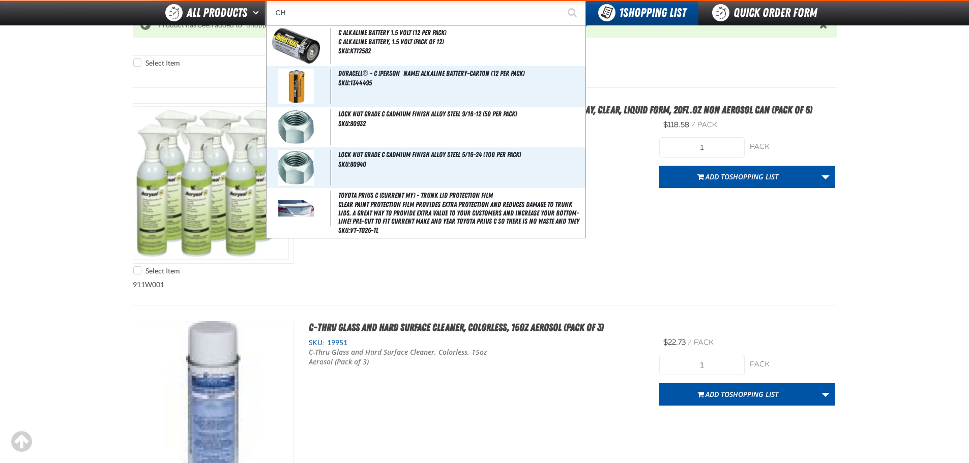
type input "CHRYSLER"
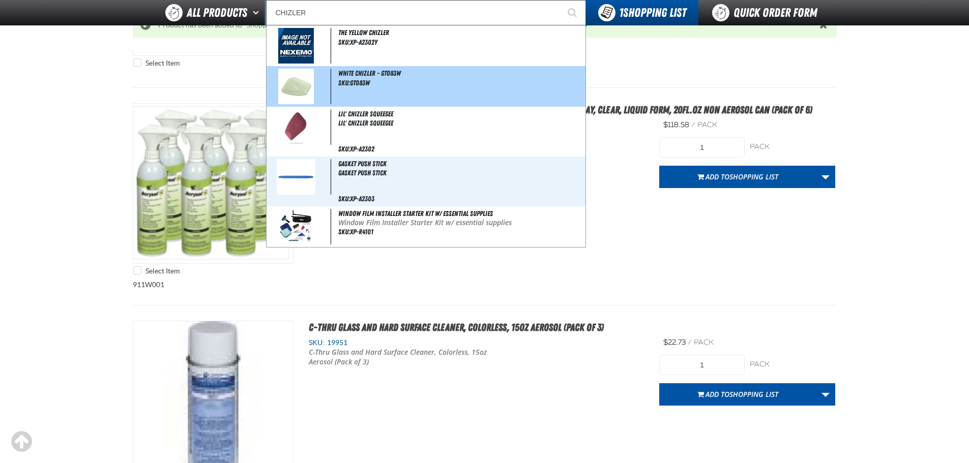
click at [364, 84] on span "SKU:GT083W" at bounding box center [354, 83] width 32 height 8
type input "White Chizler - GT083W"
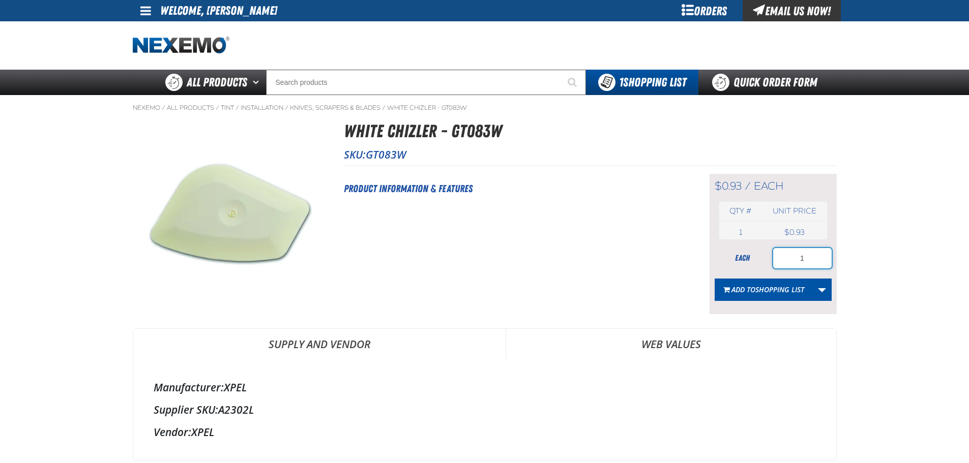
click at [805, 258] on input "1" at bounding box center [802, 258] width 59 height 20
type input "10"
click at [780, 289] on span "Shopping List" at bounding box center [779, 290] width 49 height 10
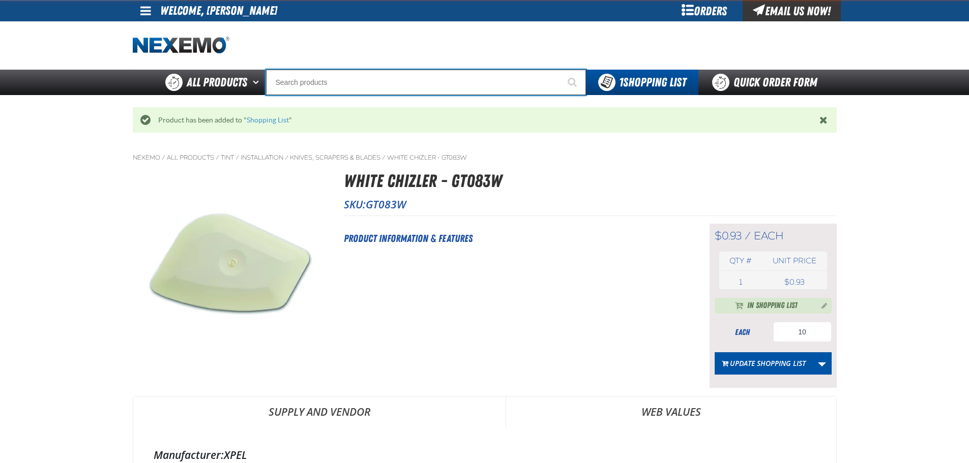
click at [338, 84] on input "Search" at bounding box center [426, 82] width 320 height 25
type input "C"
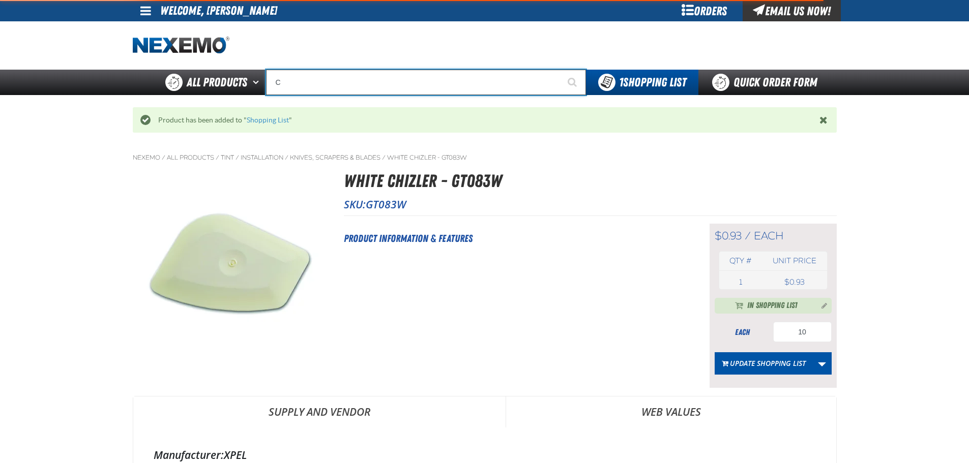
type input "C Alkaline Battery 1.5 Volt (12 per pack)"
type input "C"
type input "HI"
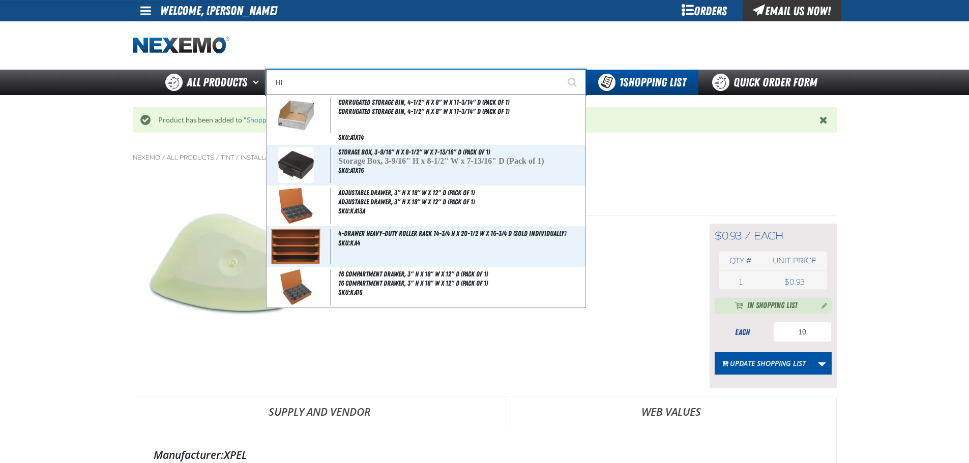
type input "HI Sheen cleaner -19 oz"
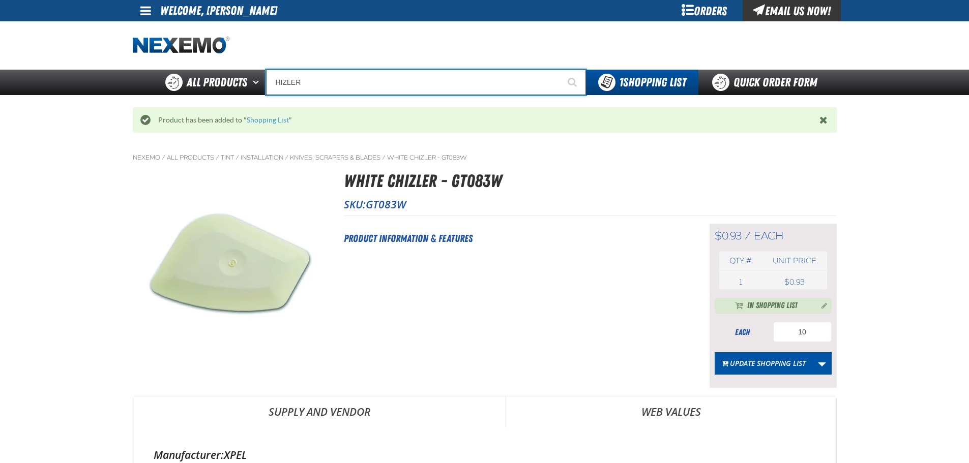
type input "HIZLER"
click at [561, 70] on button "Start Searching" at bounding box center [573, 82] width 25 height 25
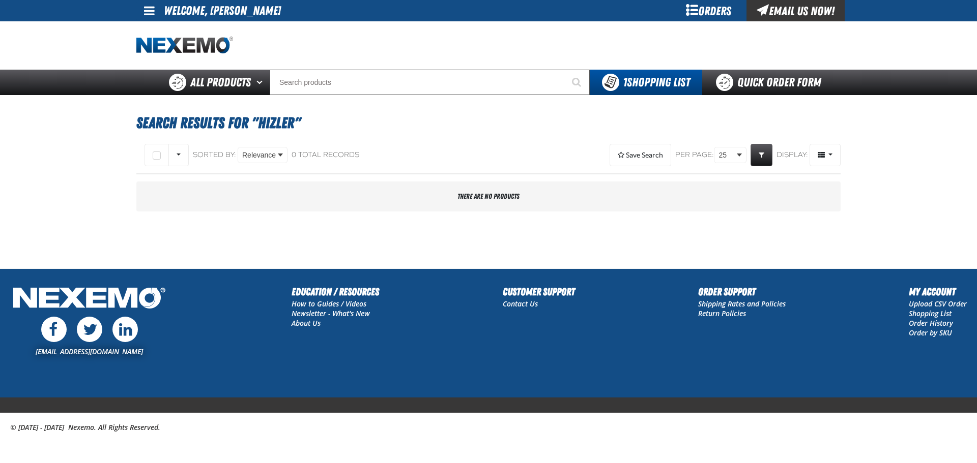
click at [338, 83] on input "Search" at bounding box center [430, 82] width 320 height 25
type input "C"
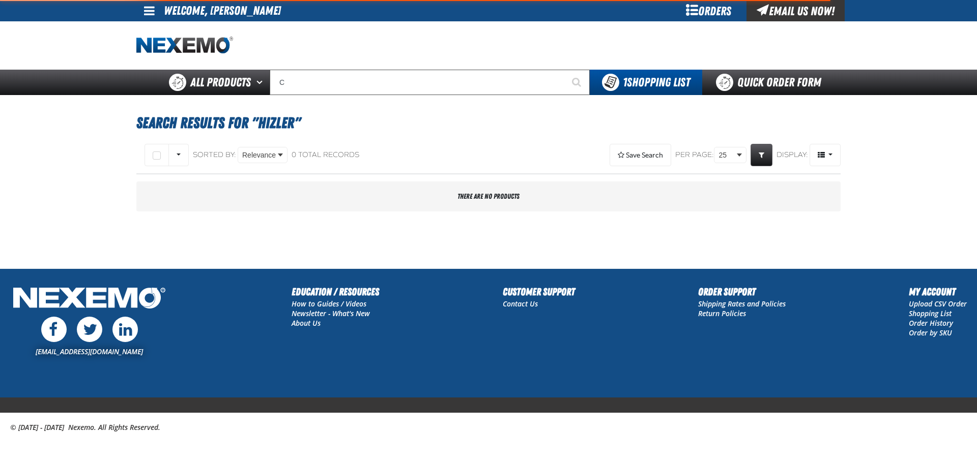
type input "C Alkaline Battery 1.5 Volt (12 per pack)"
type input "CH"
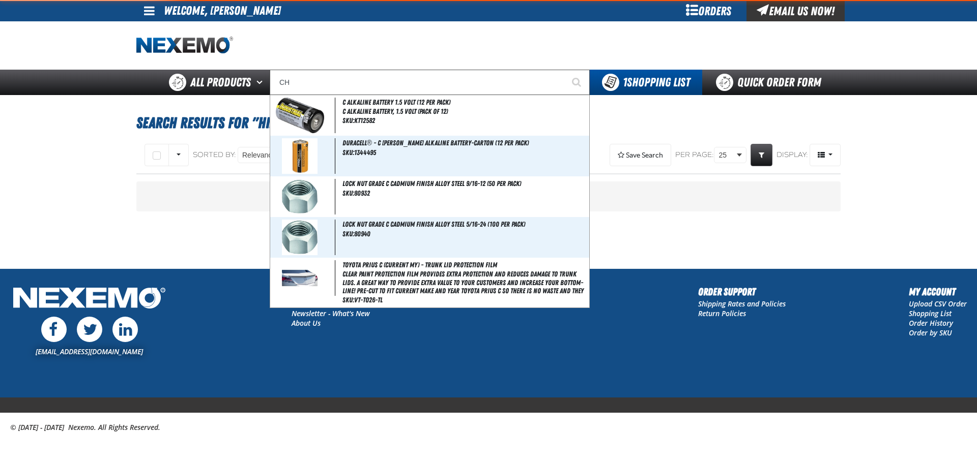
type input "CHRYSLER"
type input "CHI"
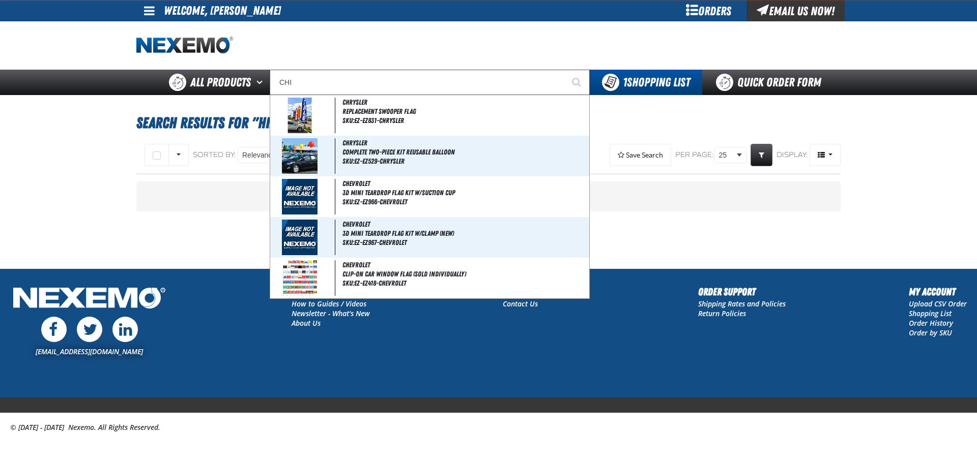
type input "CHIsel"
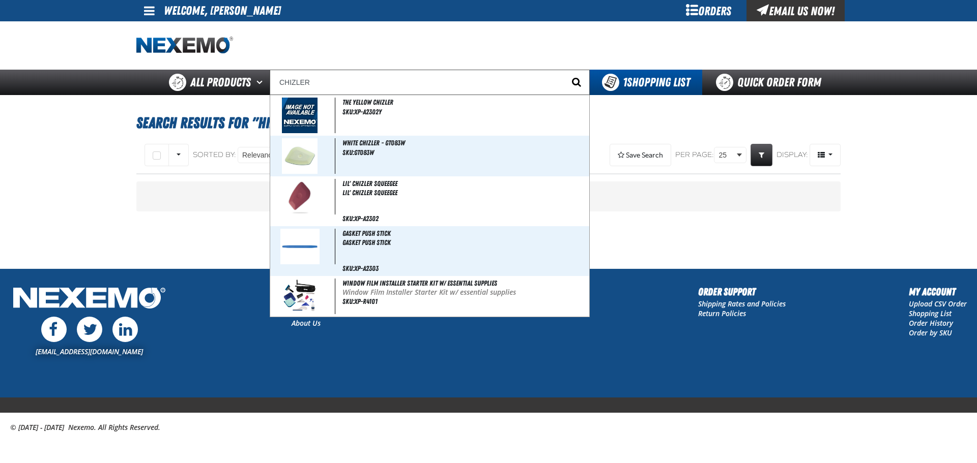
type input "CHIZLER"
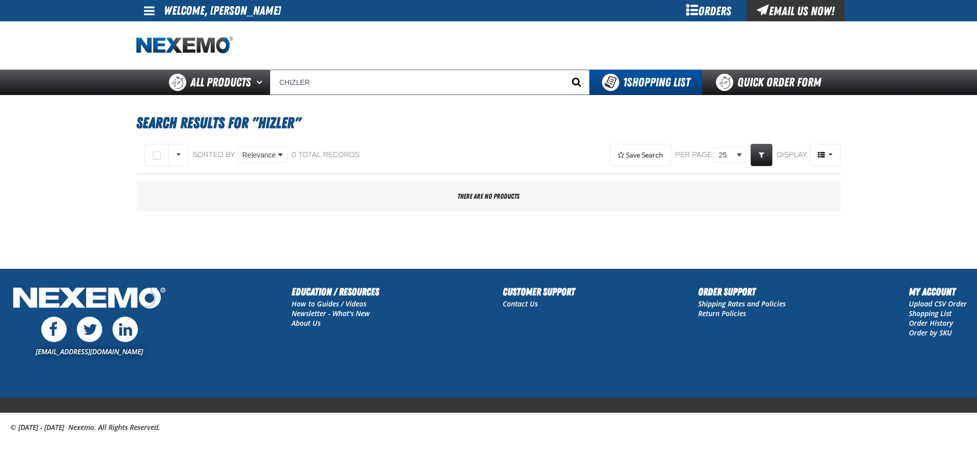
click at [572, 81] on span "Start Searching" at bounding box center [576, 82] width 9 height 10
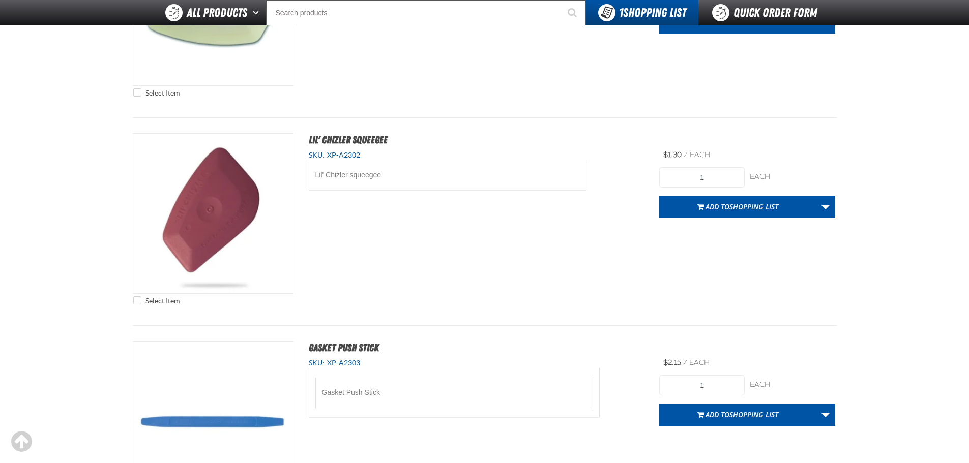
scroll to position [439, 0]
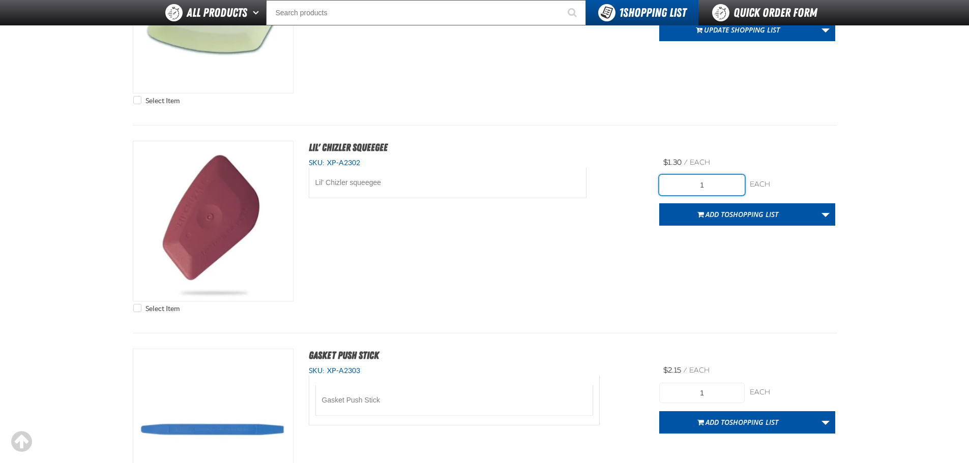
click at [713, 183] on input "1" at bounding box center [701, 185] width 85 height 20
type input "10"
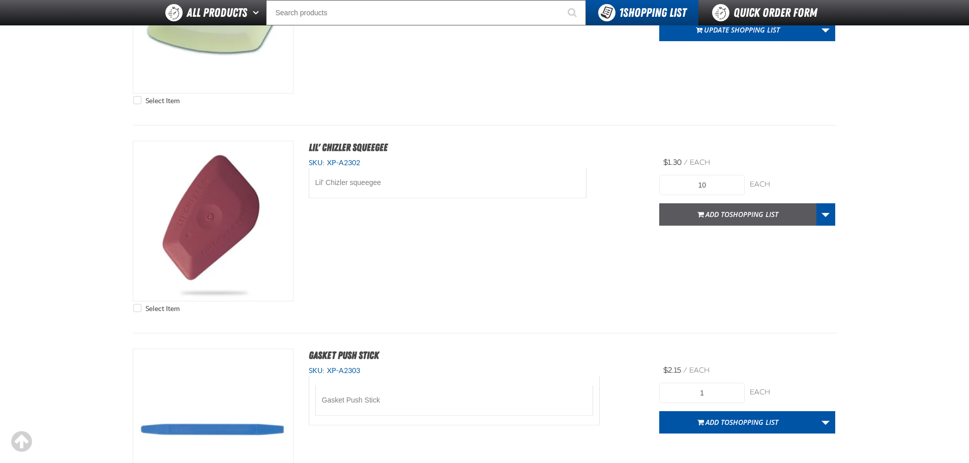
click at [785, 211] on button "Add to Shopping List" at bounding box center [737, 214] width 157 height 22
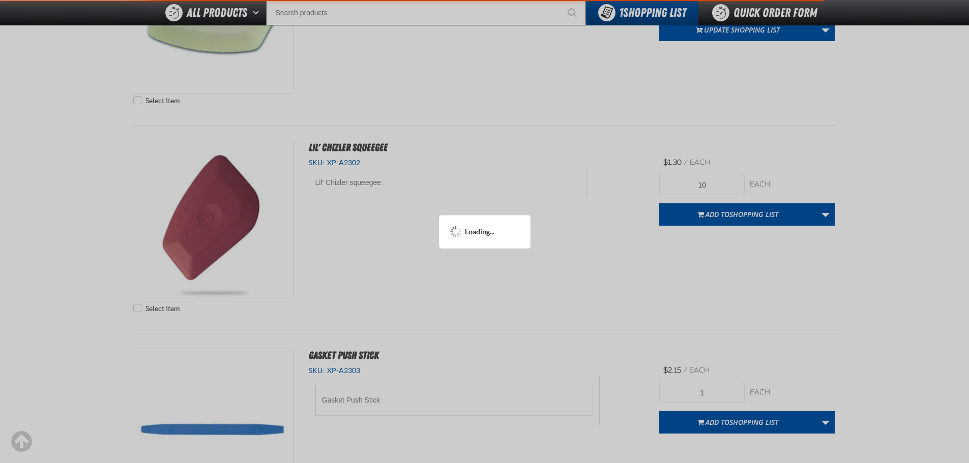
scroll to position [489, 0]
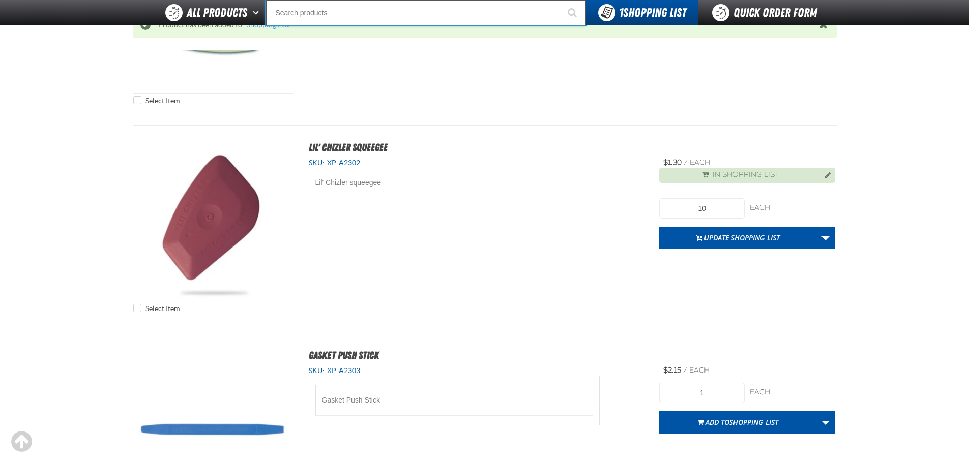
click at [406, 14] on input "Search" at bounding box center [426, 12] width 320 height 25
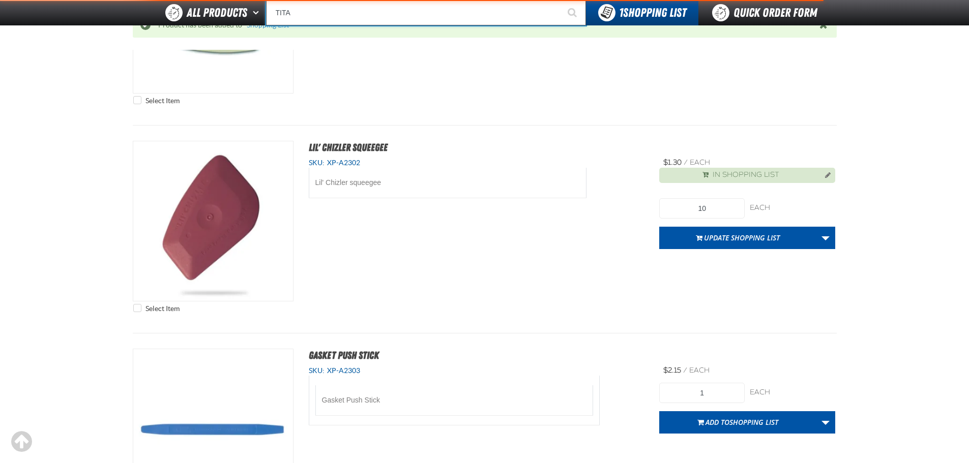
type input "TITAN"
type input "TITAN Squeegee"
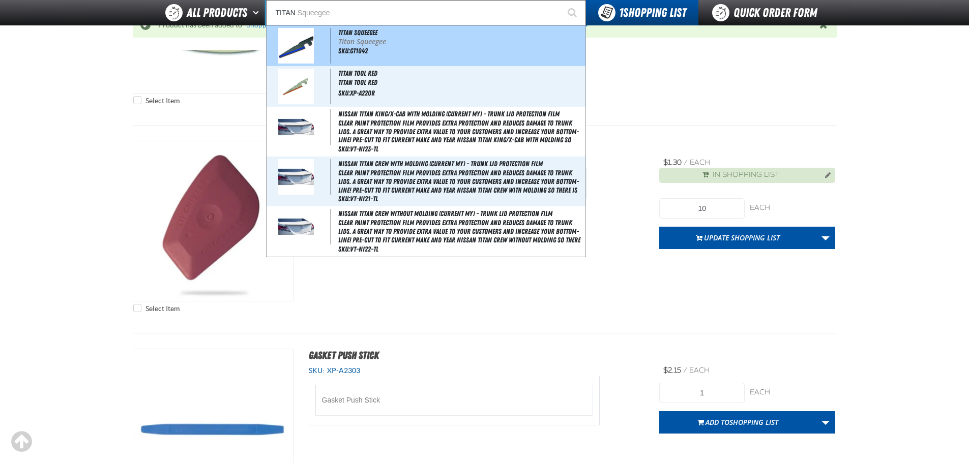
drag, startPoint x: 383, startPoint y: 48, endPoint x: 376, endPoint y: 42, distance: 8.3
click at [382, 47] on div "Titan Squeegee Titan Squeegee SKU:GT1042" at bounding box center [426, 45] width 319 height 41
type input "Titan Squeegee"
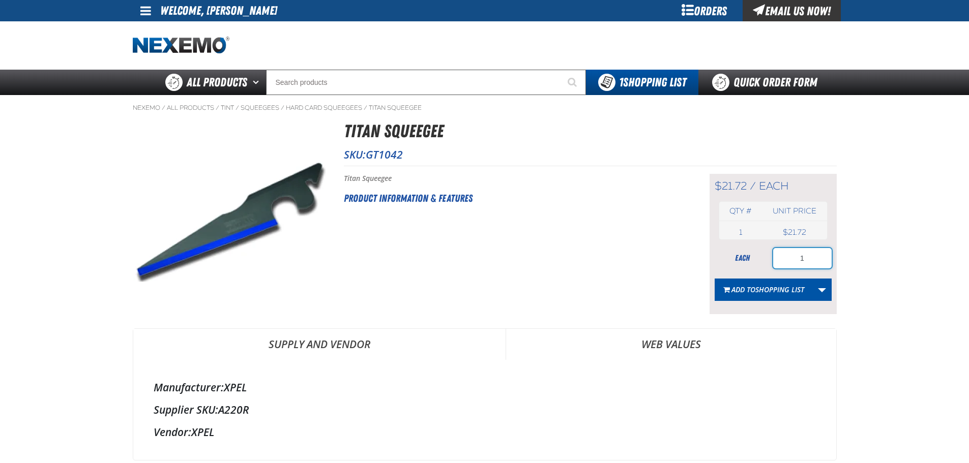
click at [818, 262] on input "1" at bounding box center [802, 258] width 59 height 20
type input "3"
click at [795, 286] on span "Shopping List" at bounding box center [779, 290] width 49 height 10
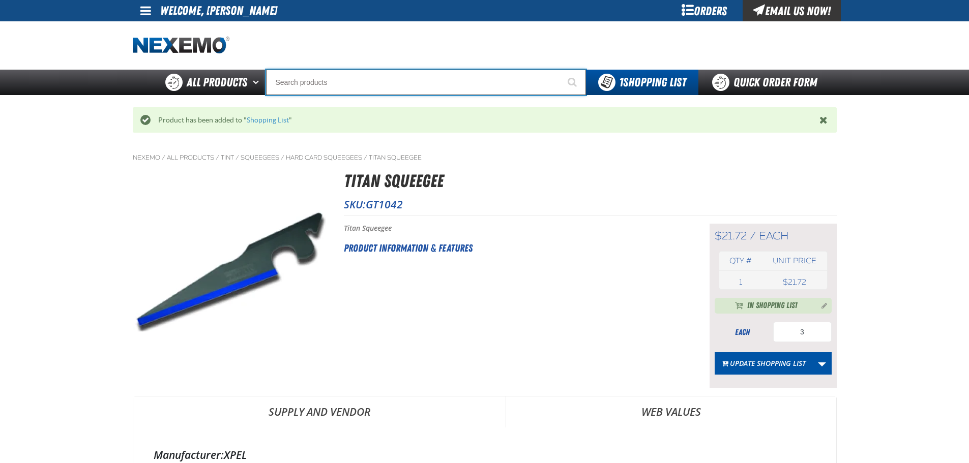
click at [382, 82] on input "Search" at bounding box center [426, 82] width 320 height 25
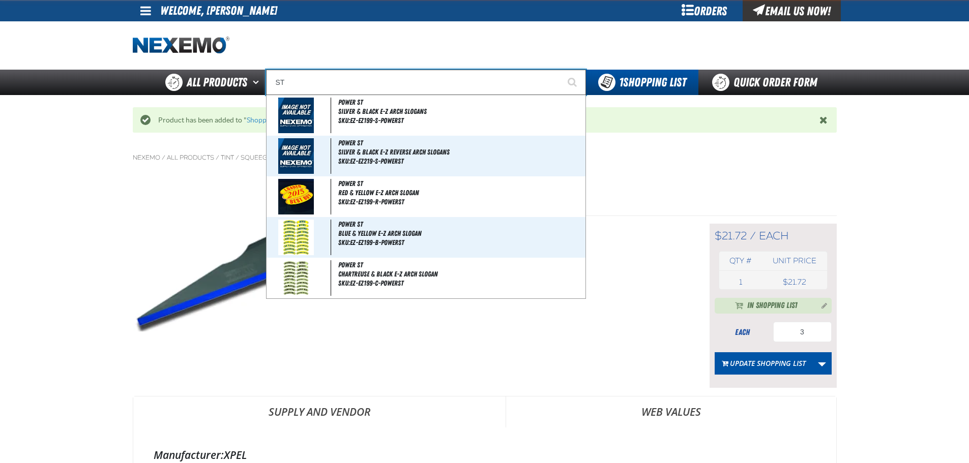
type input "STE"
type input "STEel Drain Plug Gasket with Buna-N Rubber Seal - 12mm (25 per pack)"
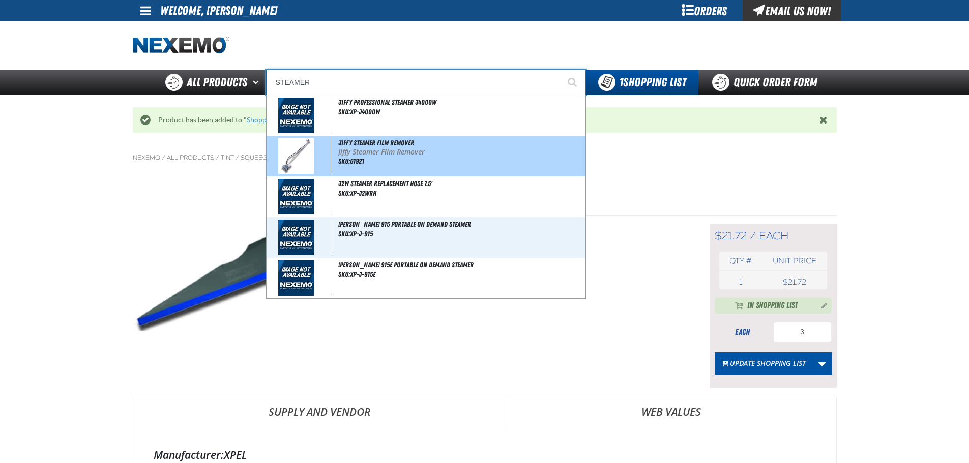
click at [381, 153] on p "Jiffy Steamer Film Remover" at bounding box center [460, 152] width 245 height 9
type input "Jiffy Steamer Film Remover"
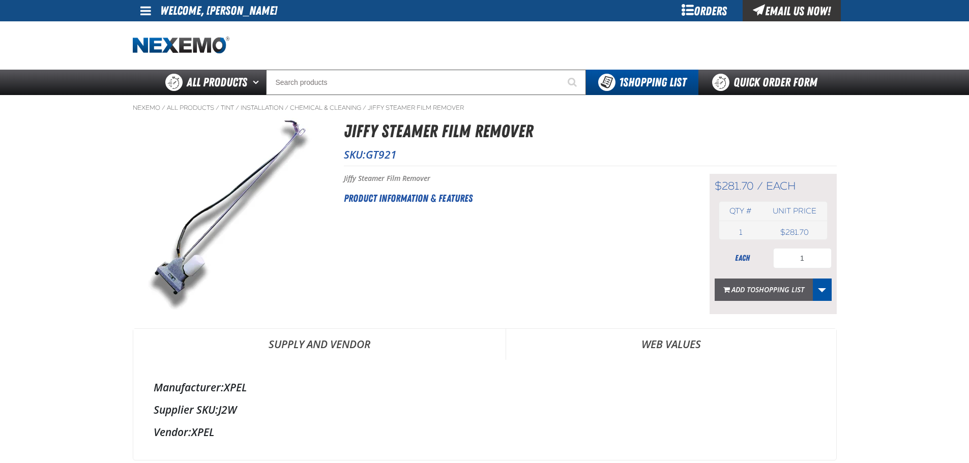
click at [765, 286] on span "Shopping List" at bounding box center [779, 290] width 49 height 10
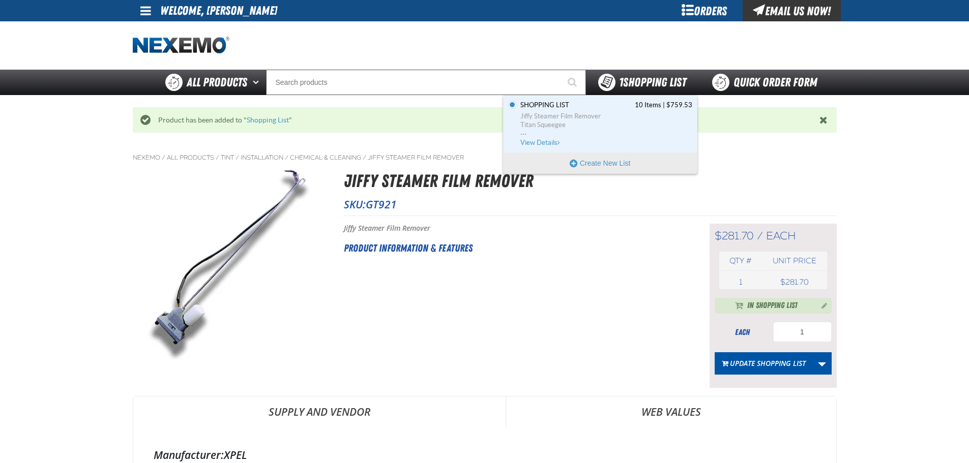
click at [646, 81] on span "1 Shopping List" at bounding box center [652, 82] width 67 height 14
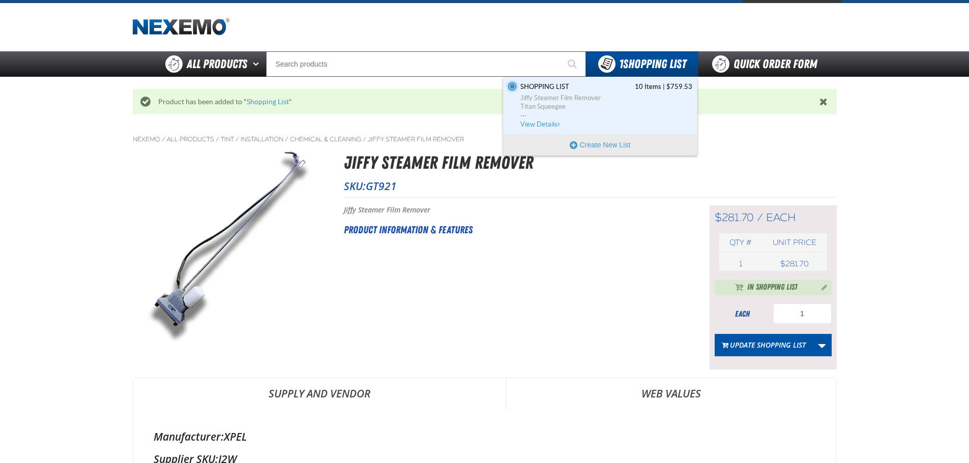
scroll to position [51, 0]
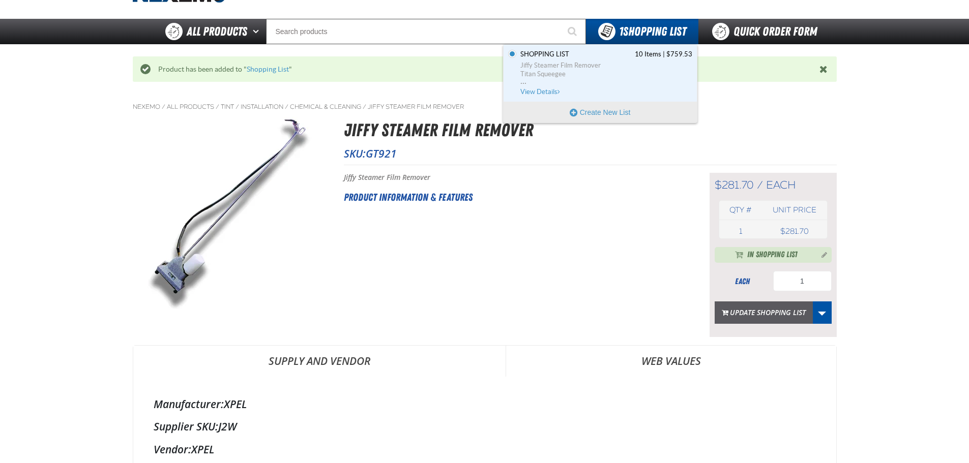
click at [749, 309] on button "Update Shopping List" at bounding box center [764, 313] width 98 height 22
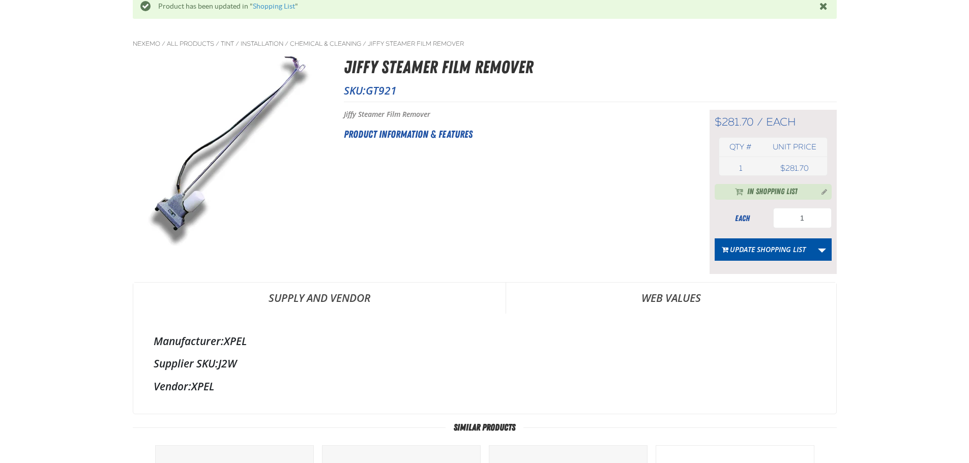
scroll to position [0, 0]
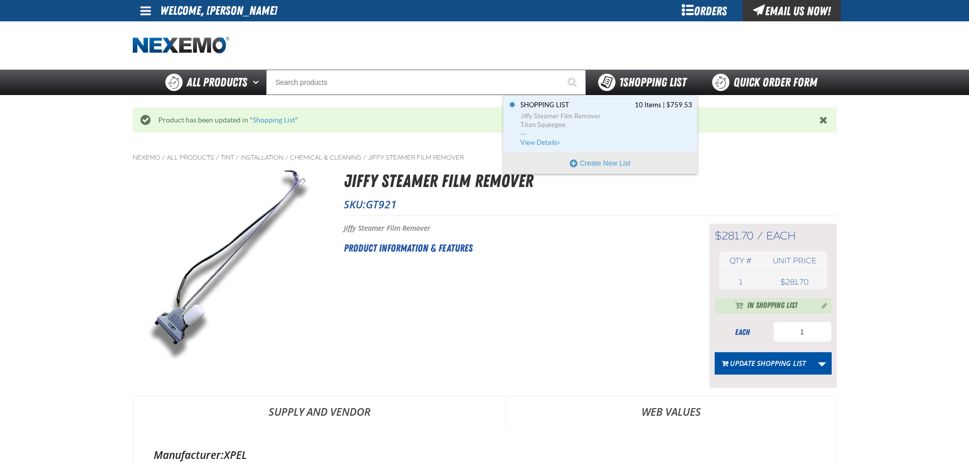
click at [643, 77] on span "1 Shopping List" at bounding box center [652, 82] width 67 height 14
click at [536, 147] on link "Shopping List 10 Items | $759.53 Jiffy Steamer Film Remover Titan Squeegee ... …" at bounding box center [605, 124] width 174 height 47
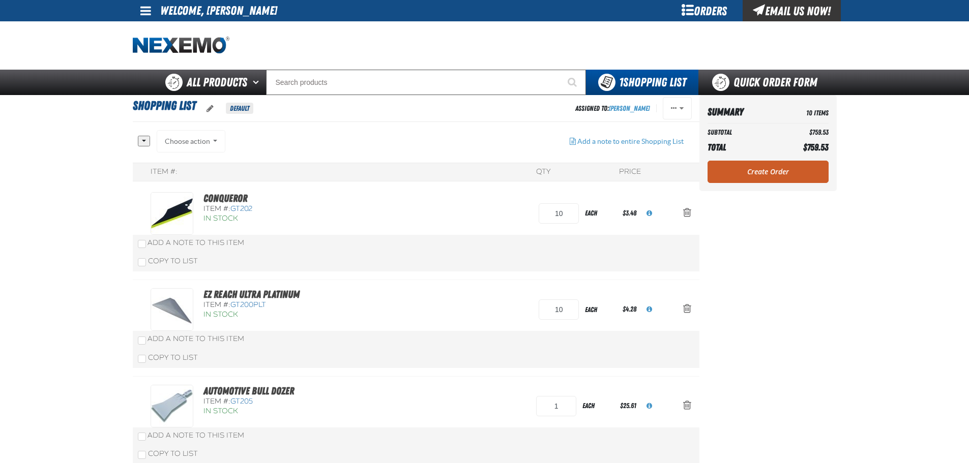
click at [785, 171] on link "Create Order" at bounding box center [768, 172] width 121 height 22
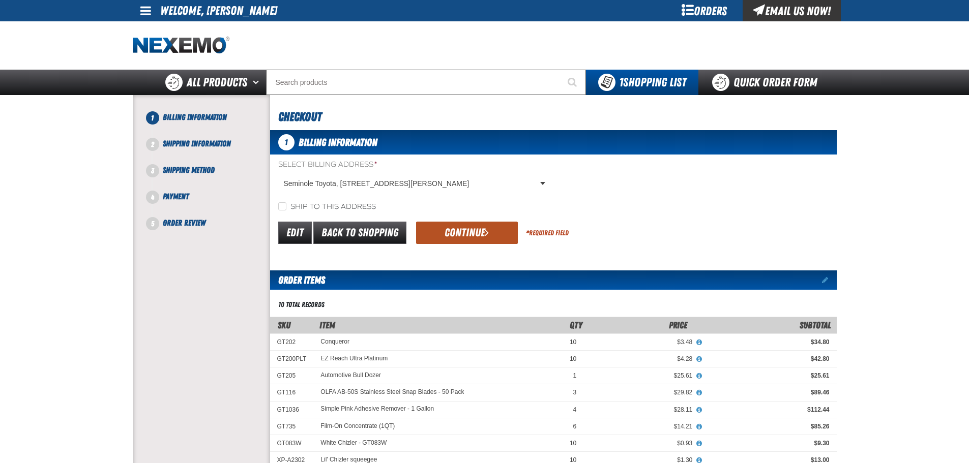
click at [448, 228] on button "Continue" at bounding box center [467, 233] width 102 height 22
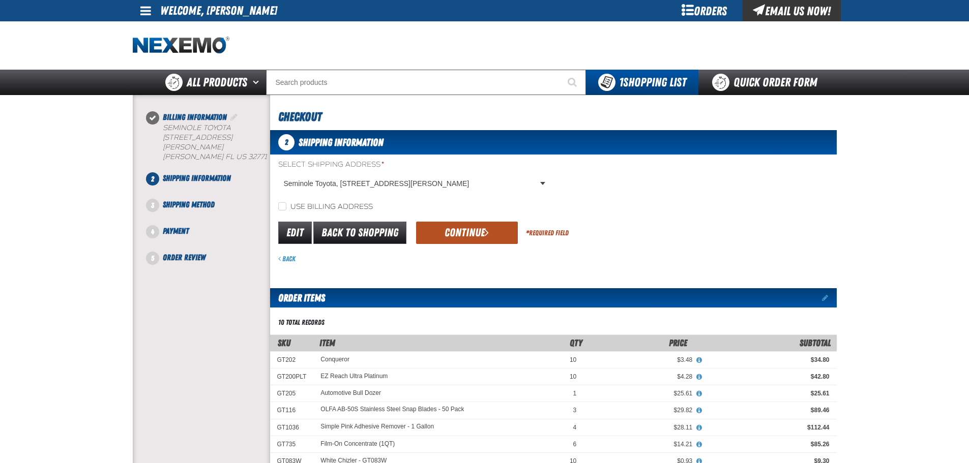
click at [484, 239] on button "Continue" at bounding box center [467, 233] width 102 height 22
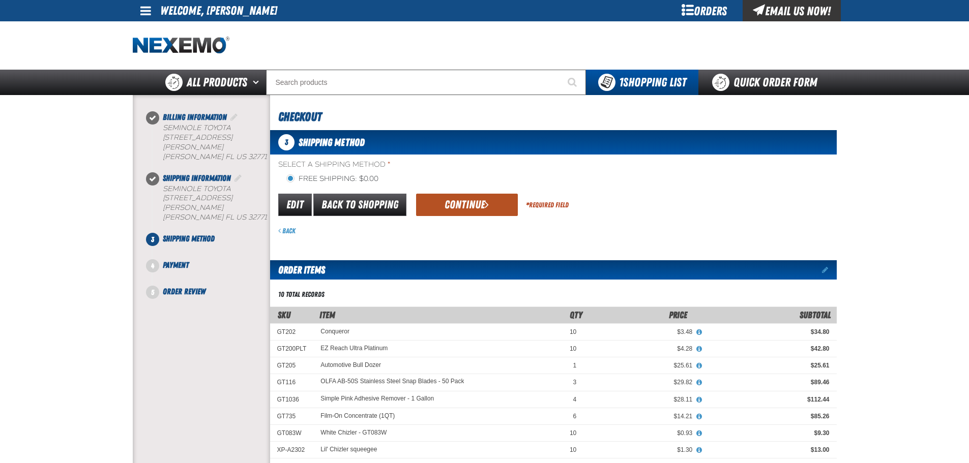
click at [459, 207] on button "Continue" at bounding box center [467, 205] width 102 height 22
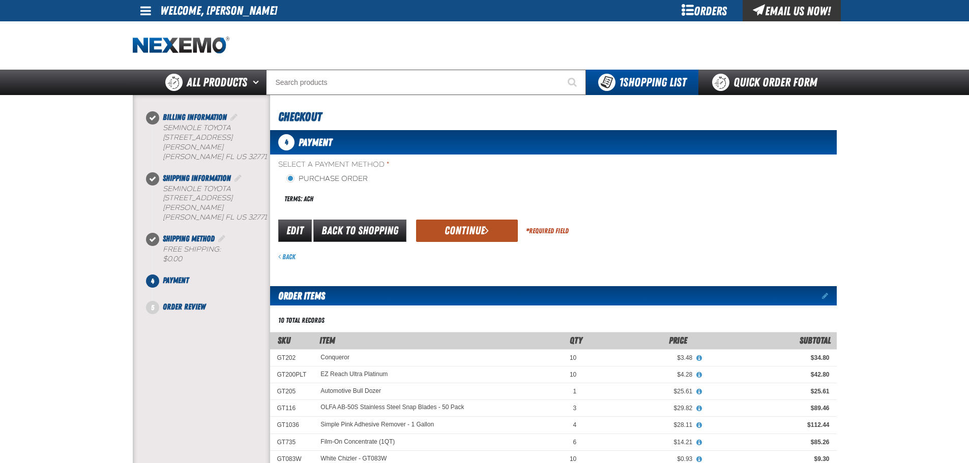
click at [467, 234] on button "Continue" at bounding box center [467, 231] width 102 height 22
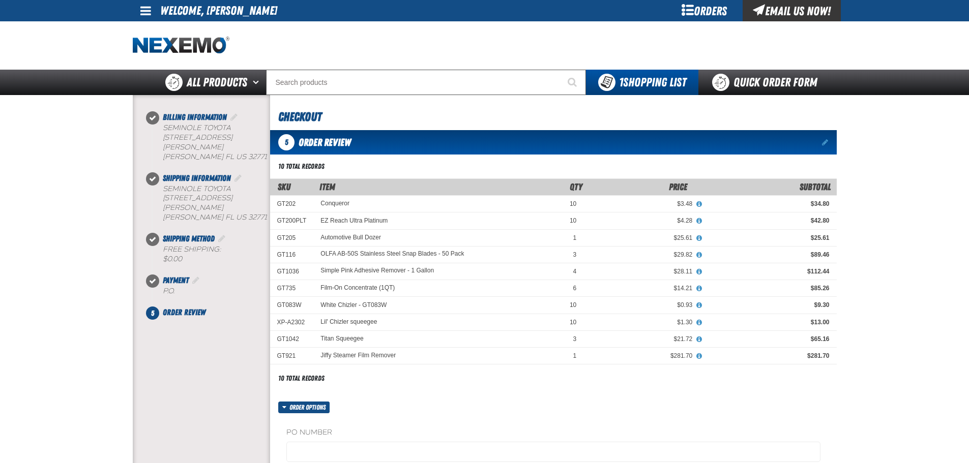
click at [336, 429] on label "PO Number" at bounding box center [553, 433] width 534 height 10
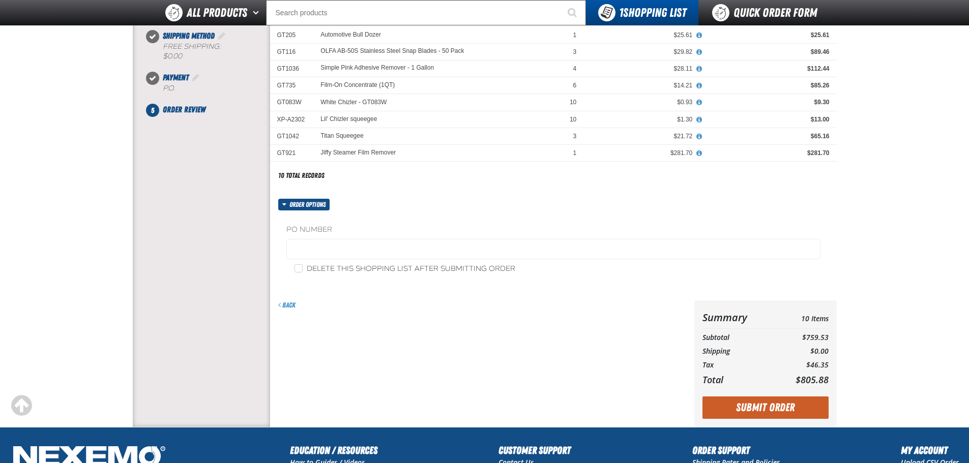
scroll to position [203, 0]
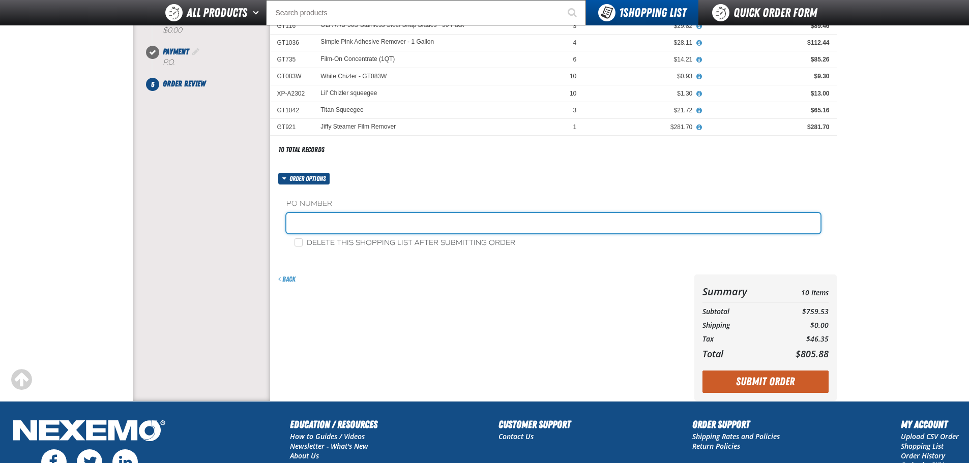
click at [320, 229] on input "text" at bounding box center [553, 223] width 534 height 20
type input "2022"
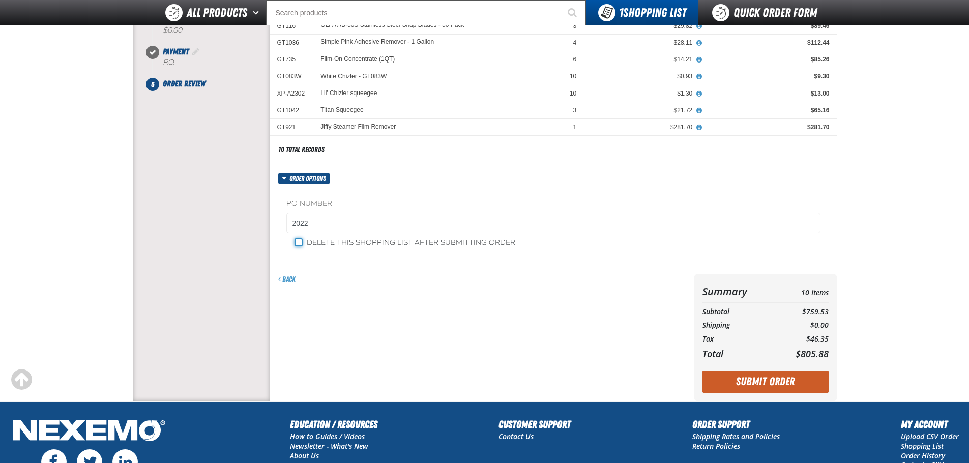
click at [299, 243] on input "Delete this shopping list after submitting order" at bounding box center [299, 243] width 8 height 8
checkbox input "true"
click at [766, 380] on button "Submit Order" at bounding box center [766, 382] width 126 height 22
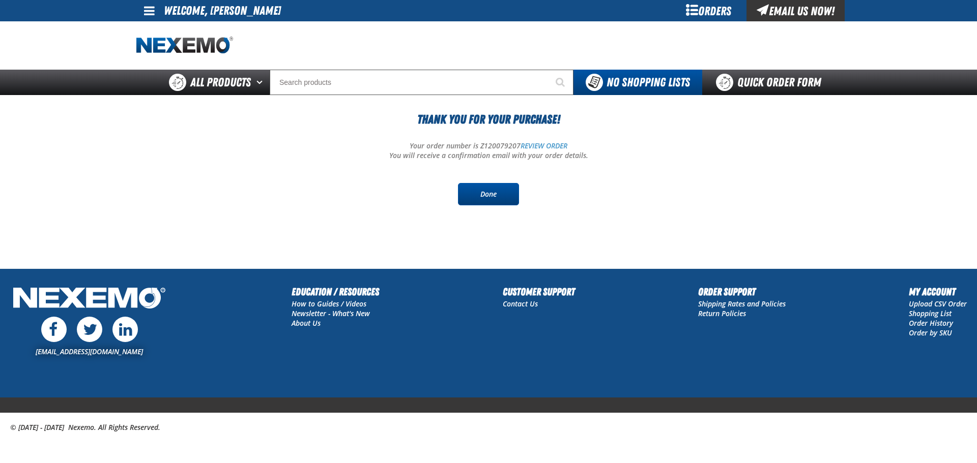
click at [496, 189] on link "Done" at bounding box center [488, 194] width 61 height 22
